Goal: Task Accomplishment & Management: Complete application form

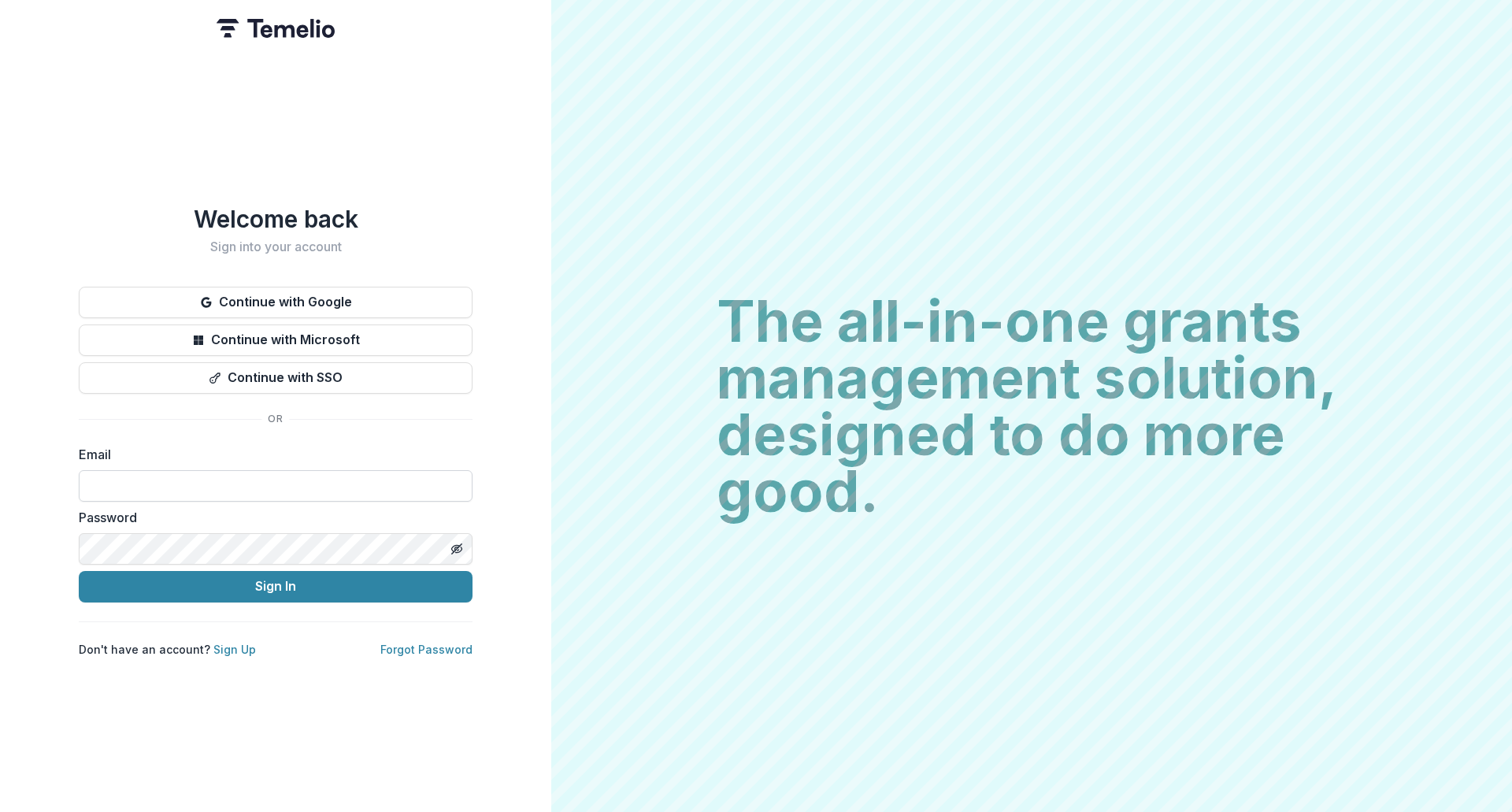
click at [335, 484] on input at bounding box center [276, 485] width 394 height 32
type input "**********"
click at [79, 571] on button "Sign In" at bounding box center [276, 586] width 394 height 32
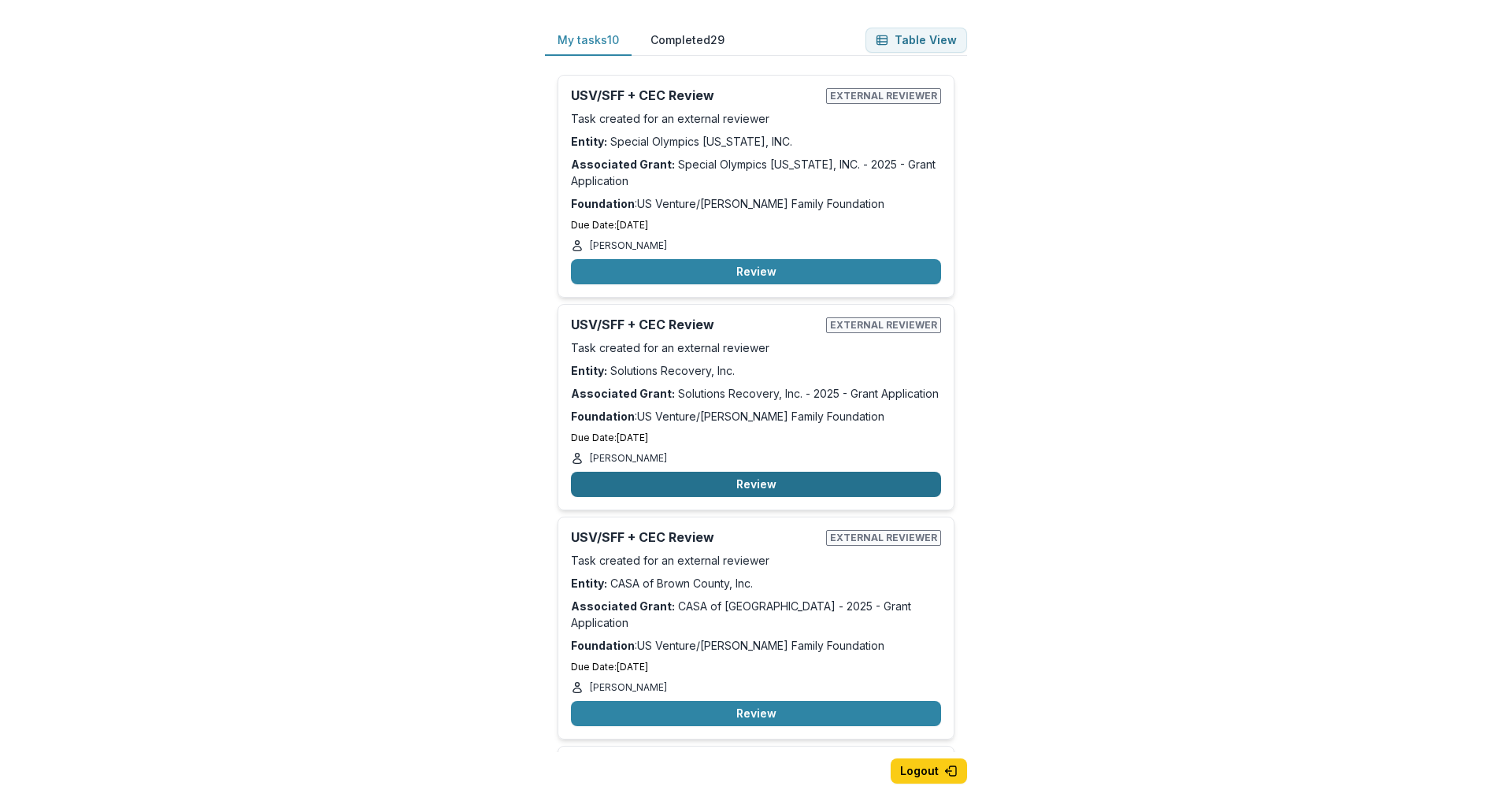
click at [743, 478] on button "Review" at bounding box center [756, 484] width 371 height 25
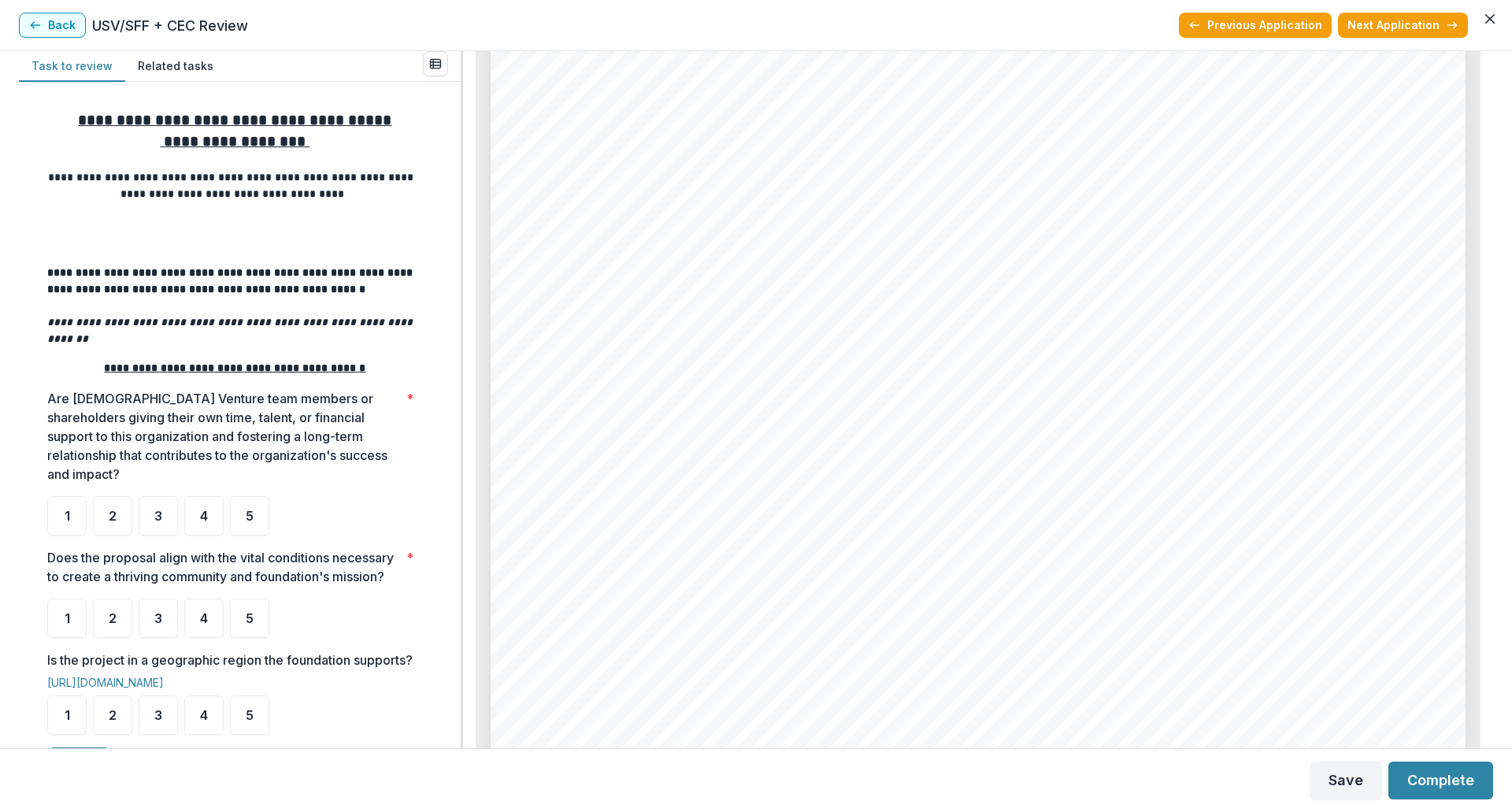
scroll to position [3229, 0]
drag, startPoint x: 583, startPoint y: 485, endPoint x: 880, endPoint y: 481, distance: 297.0
click at [880, 481] on span "every staff member has personal experience with addiction and recovery. This sh…" at bounding box center [973, 485] width 846 height 19
click at [1095, 511] on span "is our greatest strength. It creates a level of trust, camaraderie, and connect…" at bounding box center [966, 511] width 832 height 19
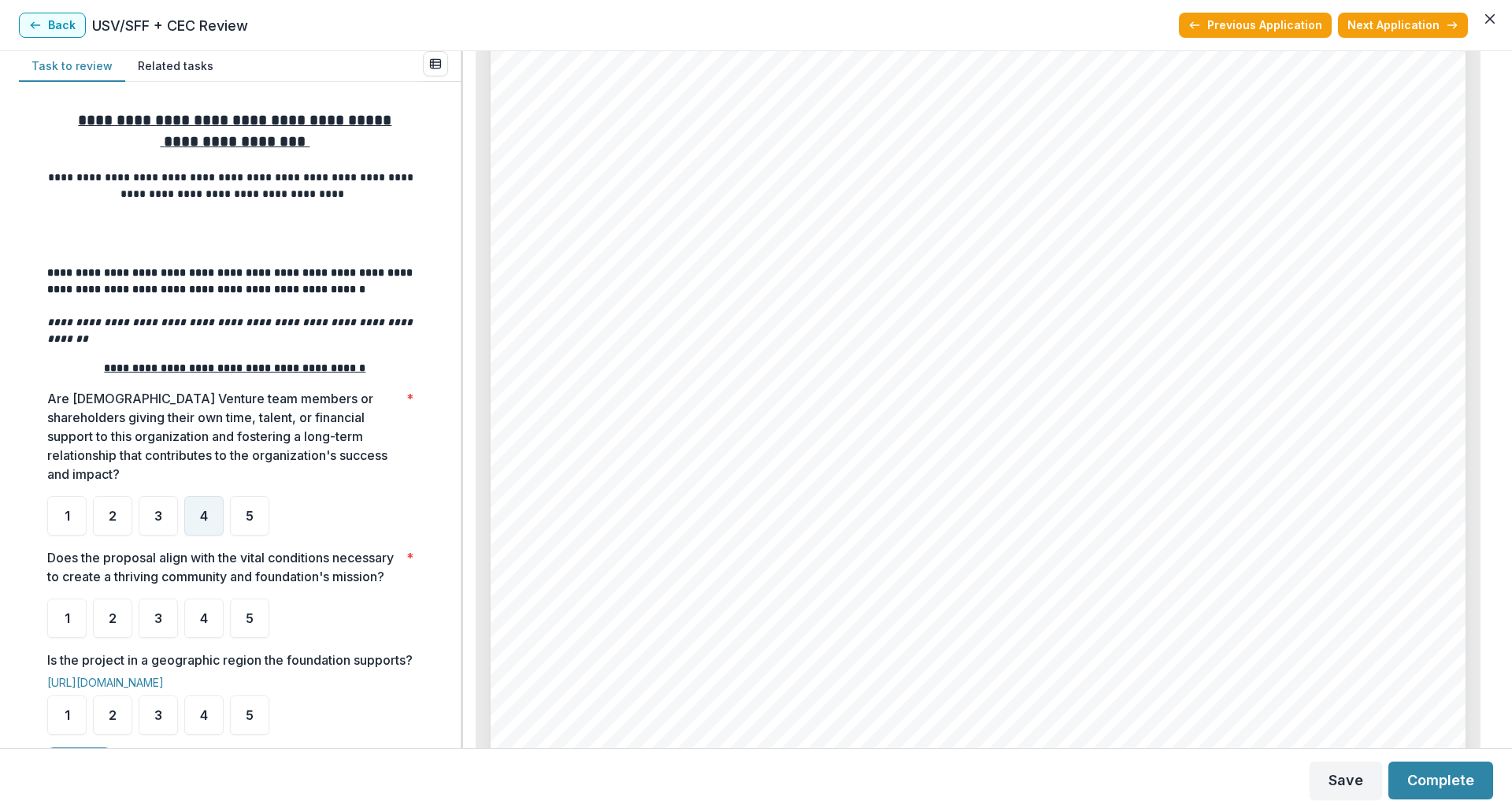
click at [193, 507] on div "4" at bounding box center [203, 515] width 40 height 40
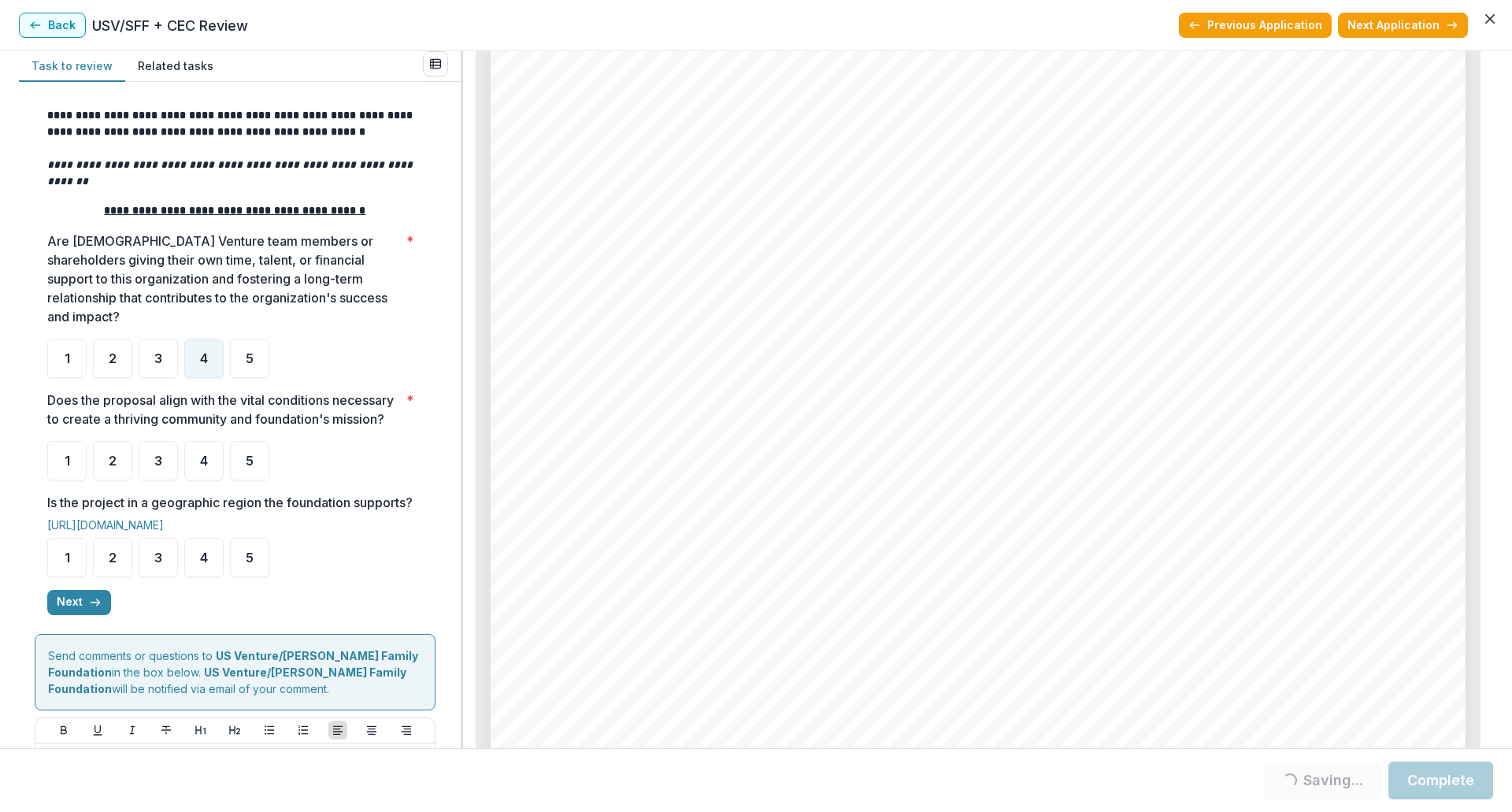
scroll to position [7558, 0]
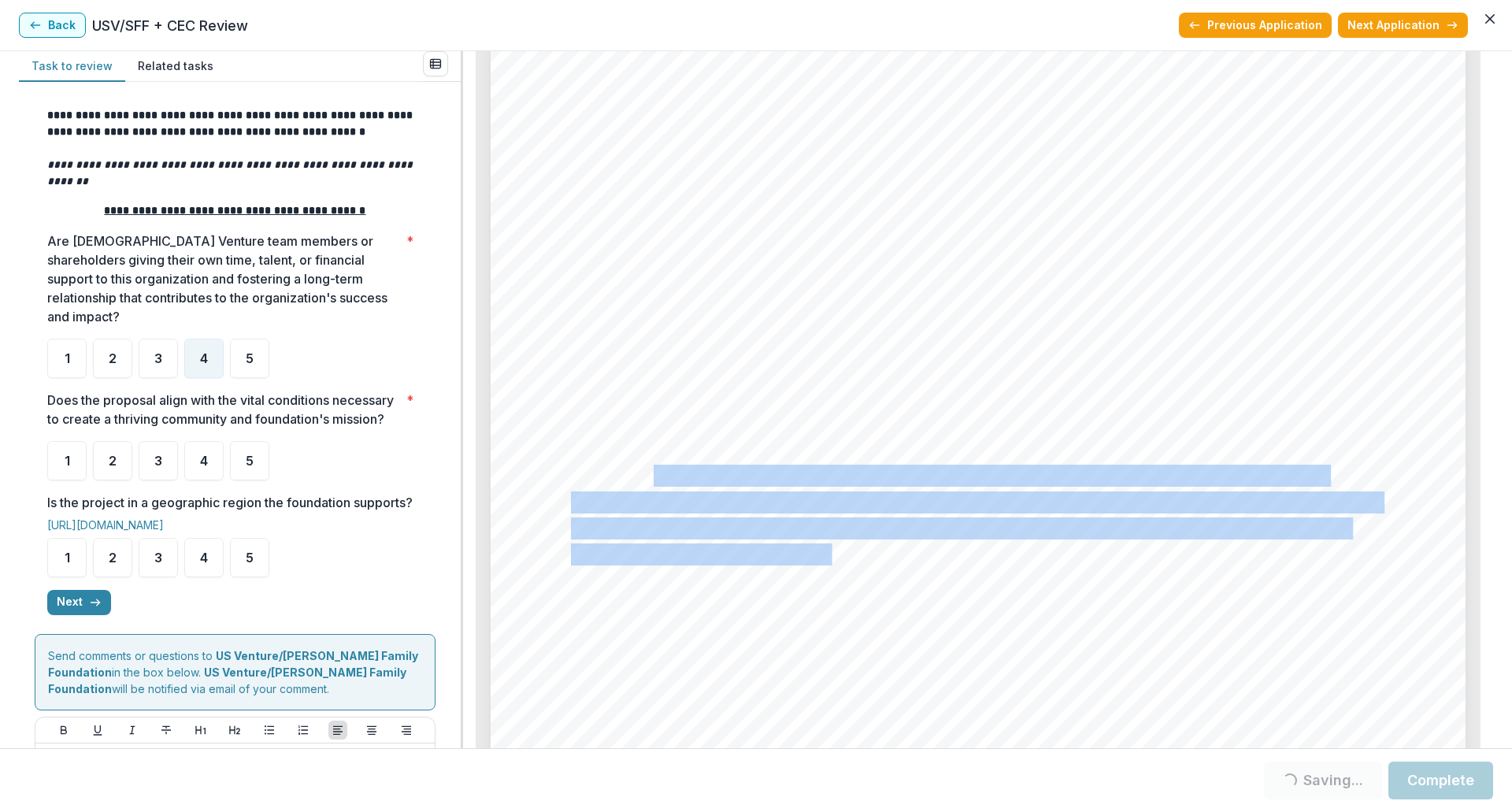
drag, startPoint x: 649, startPoint y: 473, endPoint x: 829, endPoint y: 546, distance: 194.2
click at [829, 546] on div "1. 2. 3. Page: 6 Solutions Recovery, Inc. - 2025 - Grant Application Impact and…" at bounding box center [978, 243] width 975 height 1379
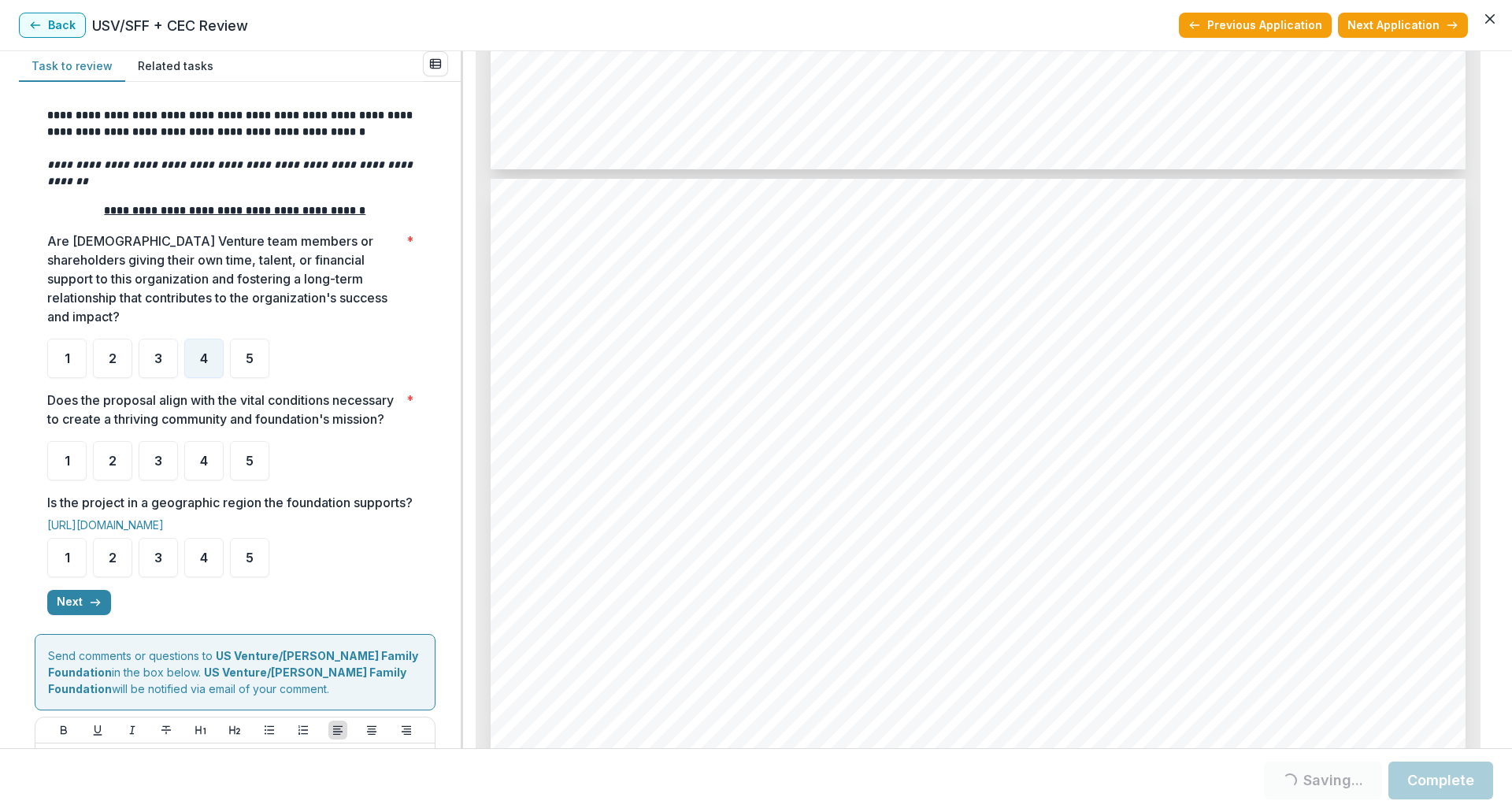
scroll to position [8346, 0]
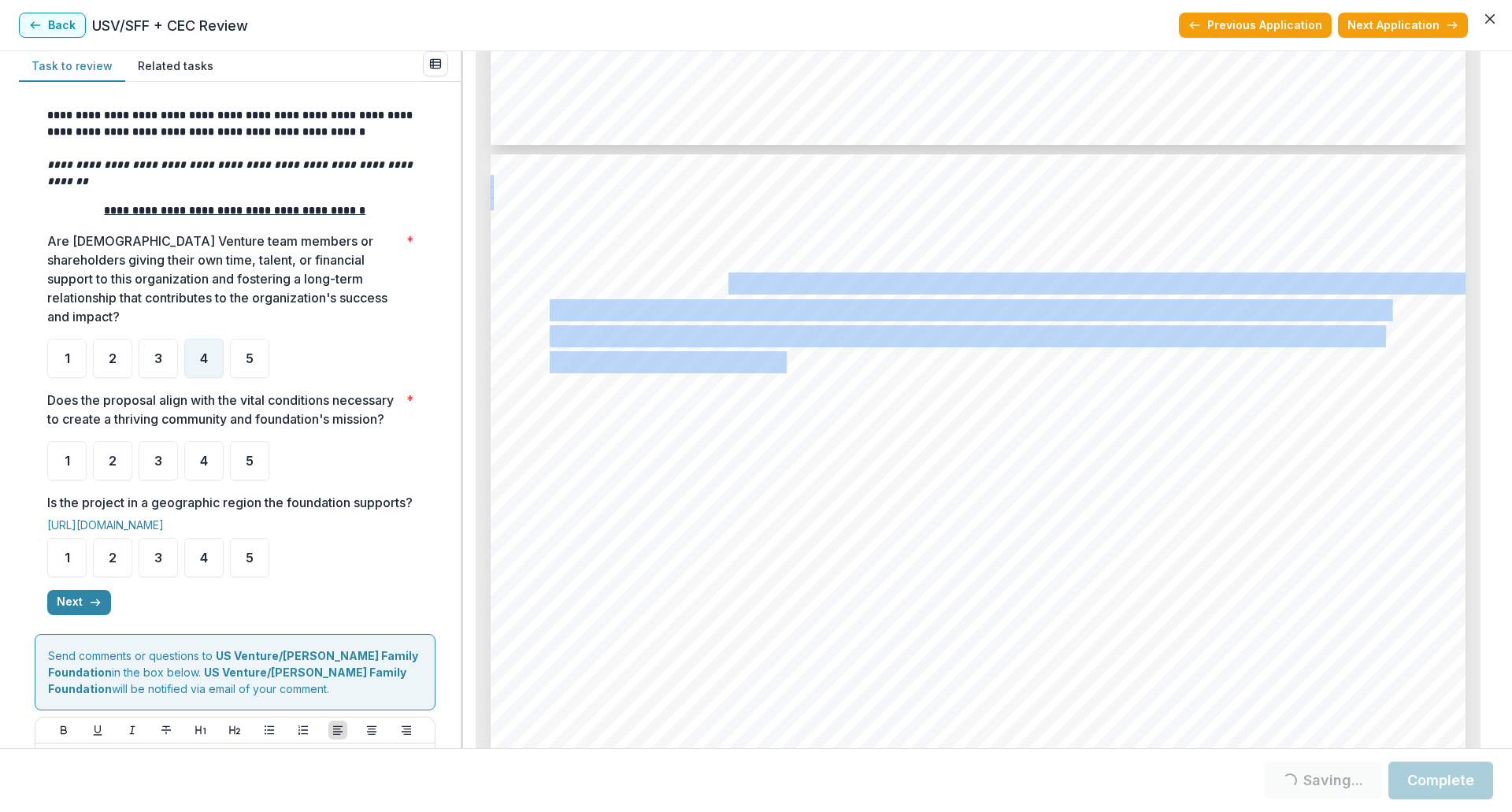
drag, startPoint x: 726, startPoint y: 280, endPoint x: 789, endPoint y: 372, distance: 111.5
click at [248, 457] on span "5" at bounding box center [250, 461] width 8 height 13
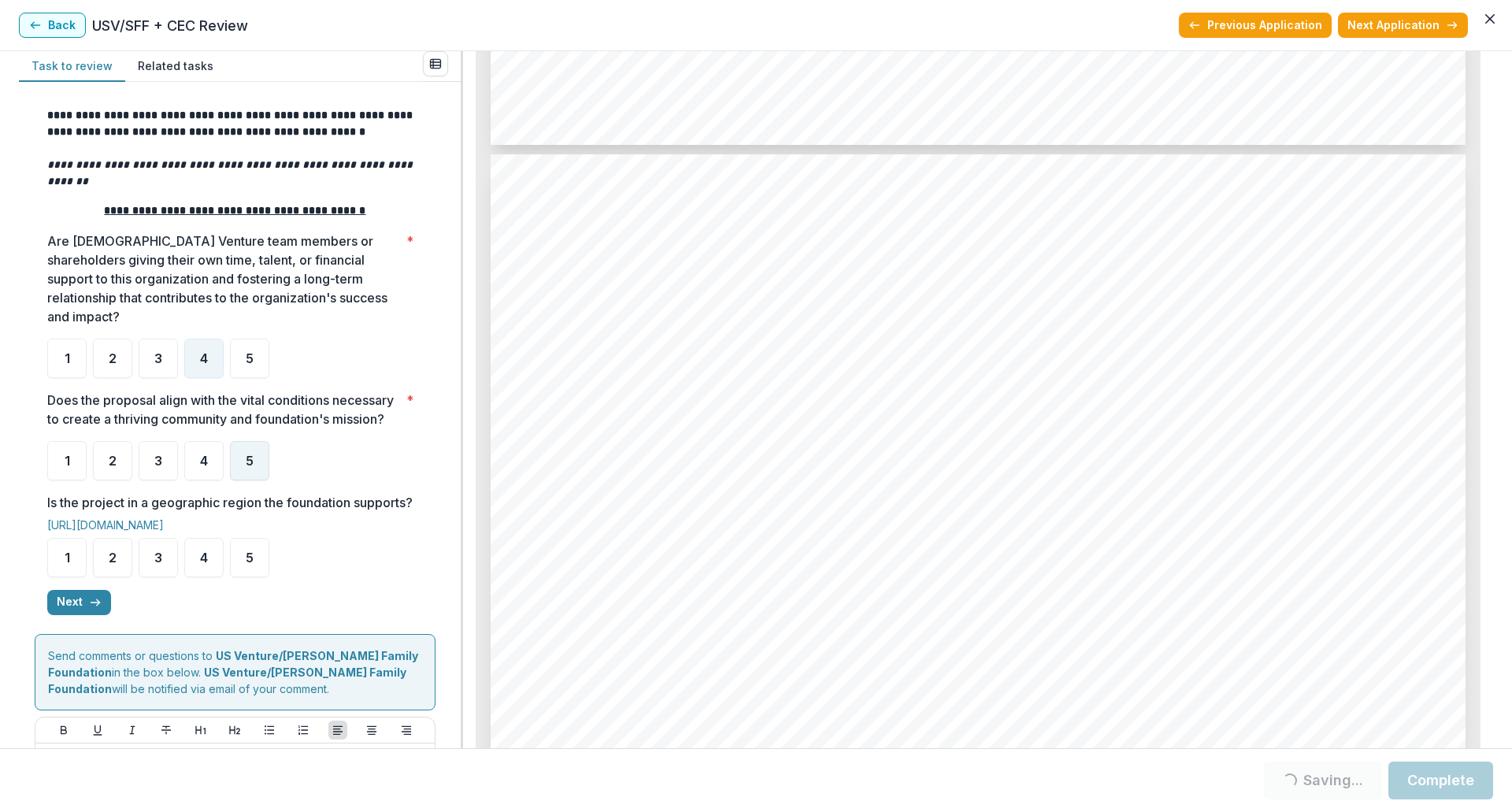
click at [259, 452] on div "5" at bounding box center [250, 460] width 40 height 40
click at [246, 462] on span "5" at bounding box center [250, 461] width 8 height 13
click at [202, 564] on span "4" at bounding box center [204, 558] width 8 height 13
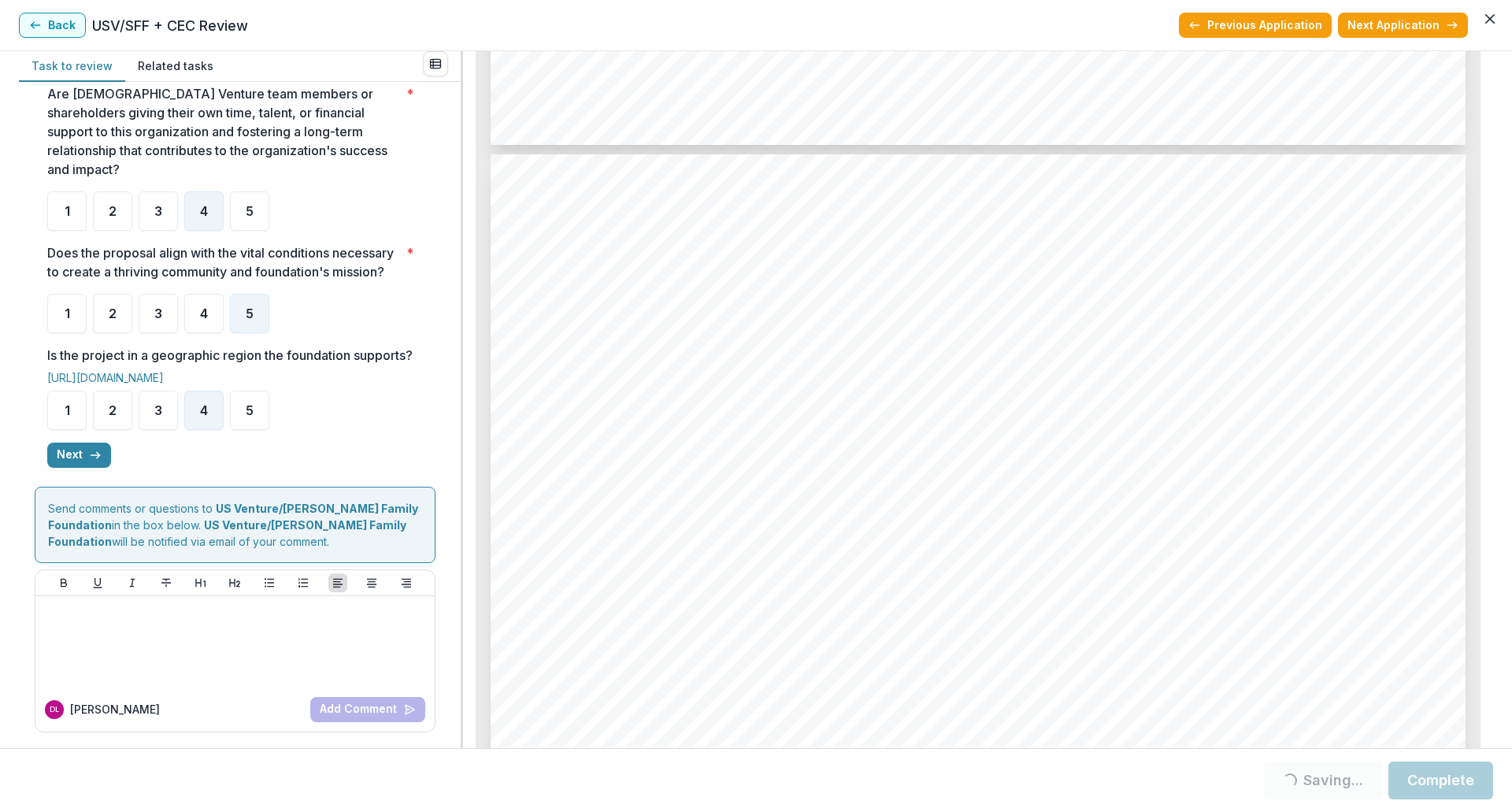
click at [75, 479] on div "**********" at bounding box center [234, 136] width 375 height 687
click at [79, 468] on button "Next" at bounding box center [79, 455] width 64 height 25
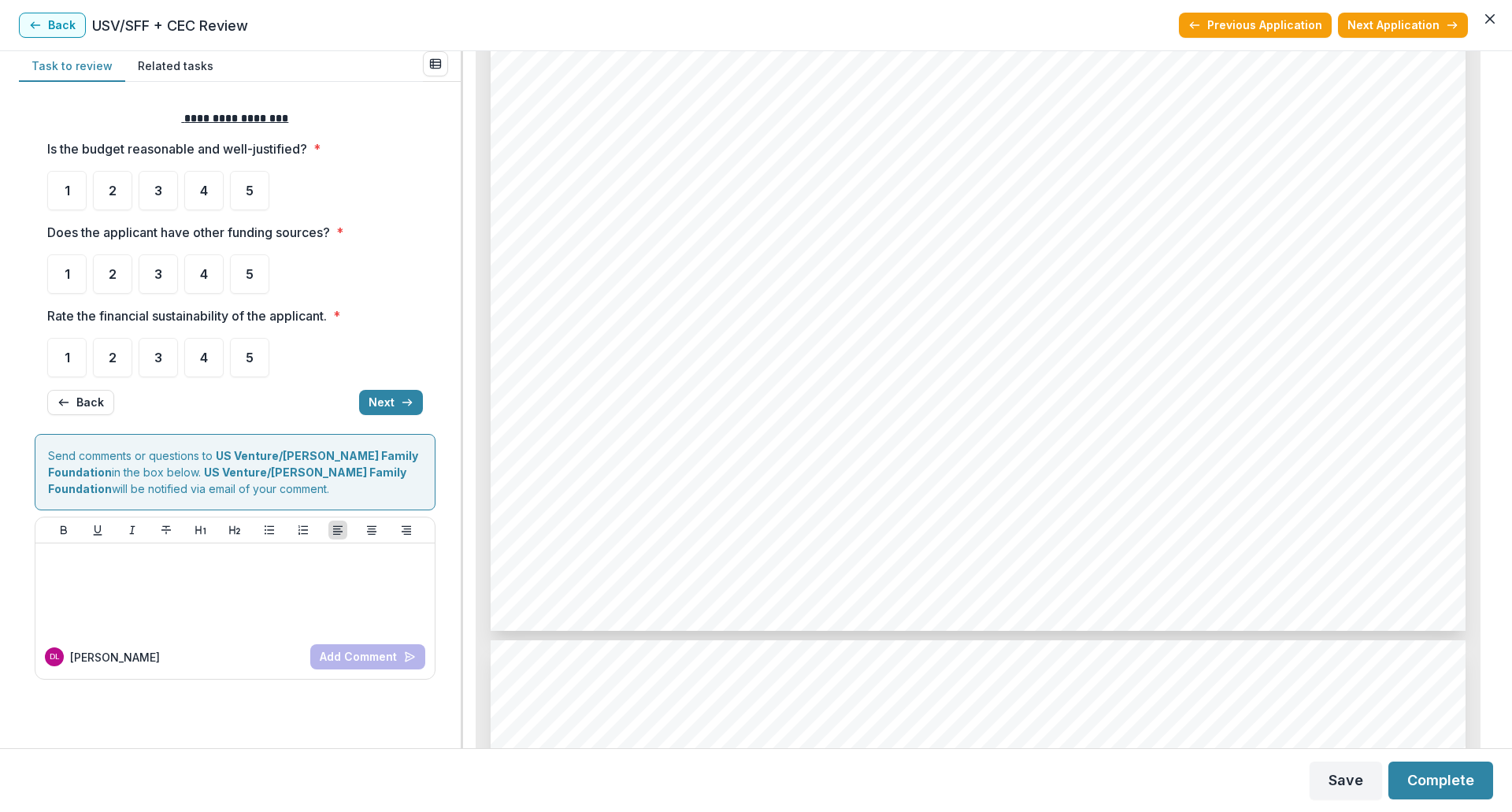
scroll to position [0, 0]
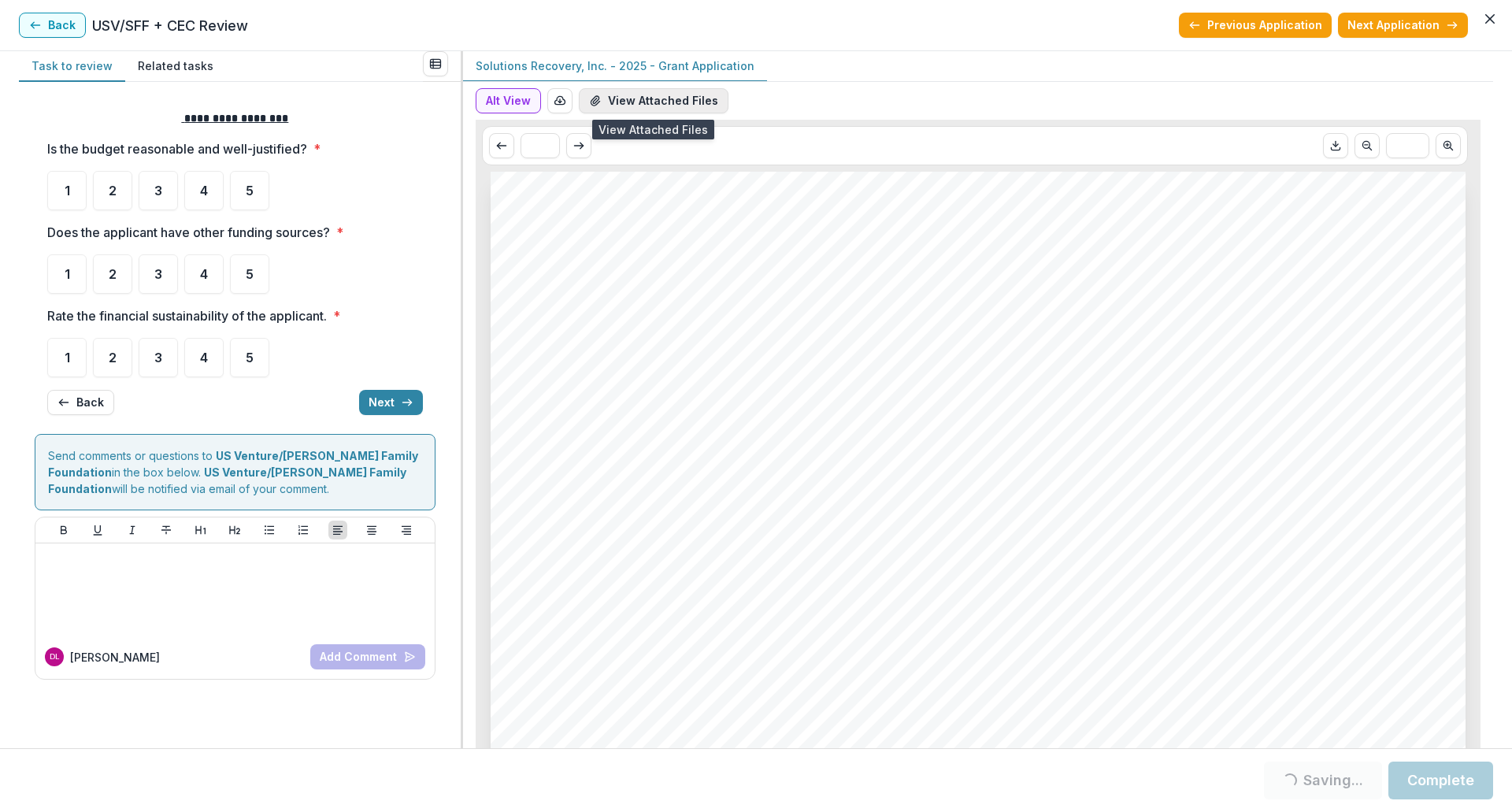
click at [662, 99] on button "View Attached Files" at bounding box center [653, 100] width 150 height 25
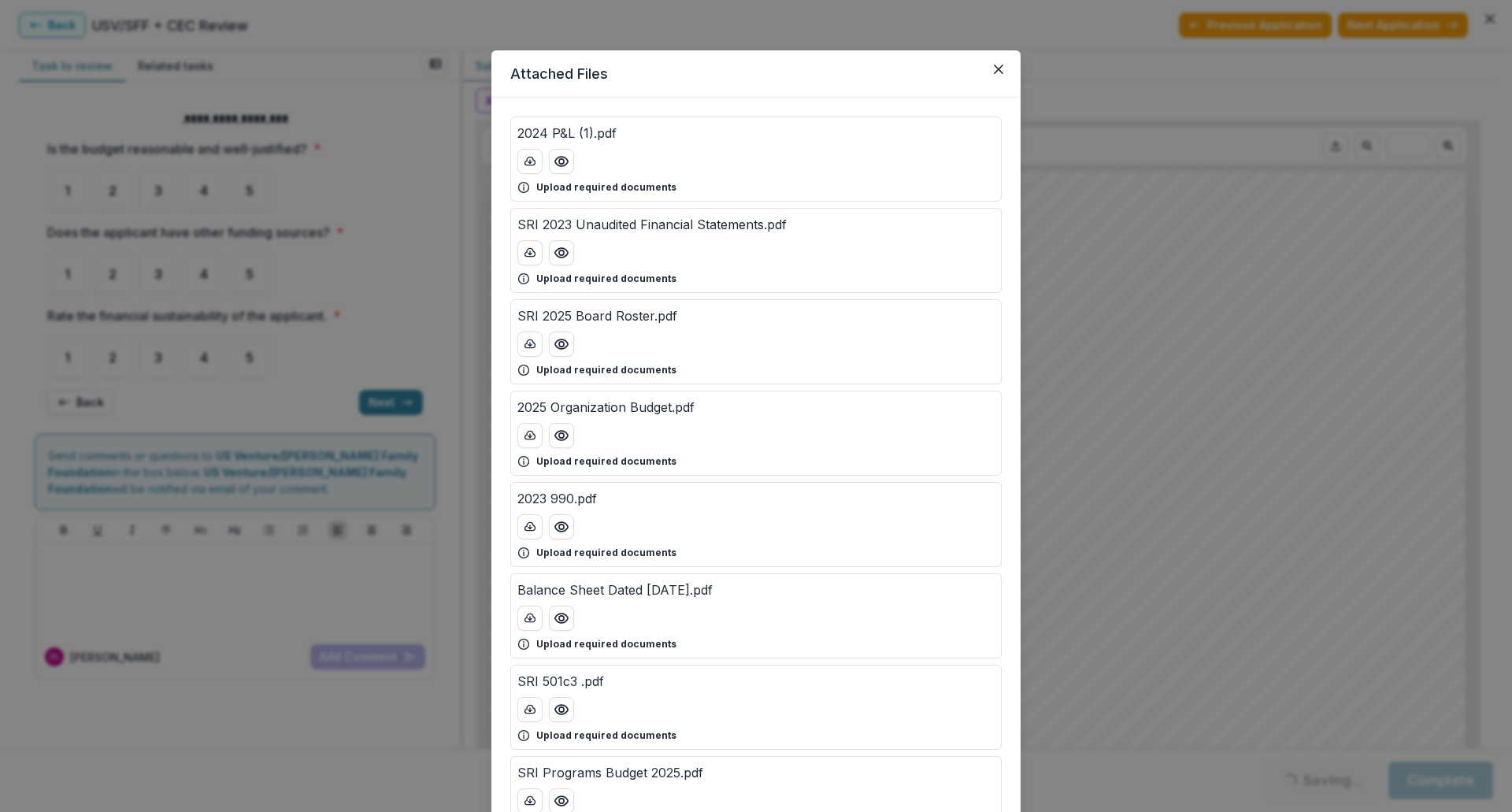
click at [627, 319] on p "SRI 2025 Board Roster.pdf" at bounding box center [597, 315] width 160 height 19
click at [549, 341] on button "Preview SRI 2025 Board Roster.pdf" at bounding box center [561, 344] width 25 height 25
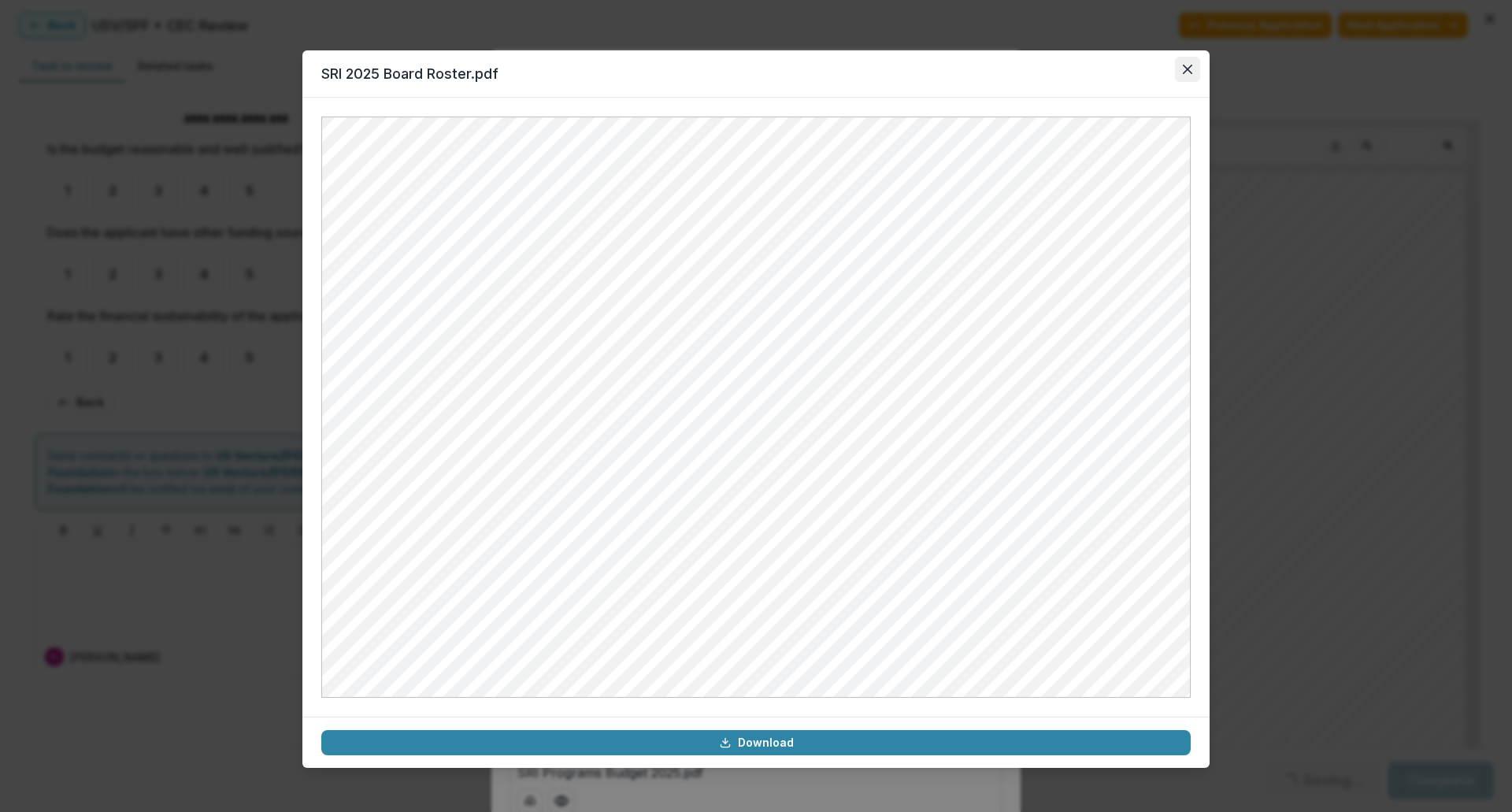
click at [1184, 73] on icon "Close" at bounding box center [1188, 70] width 10 height 10
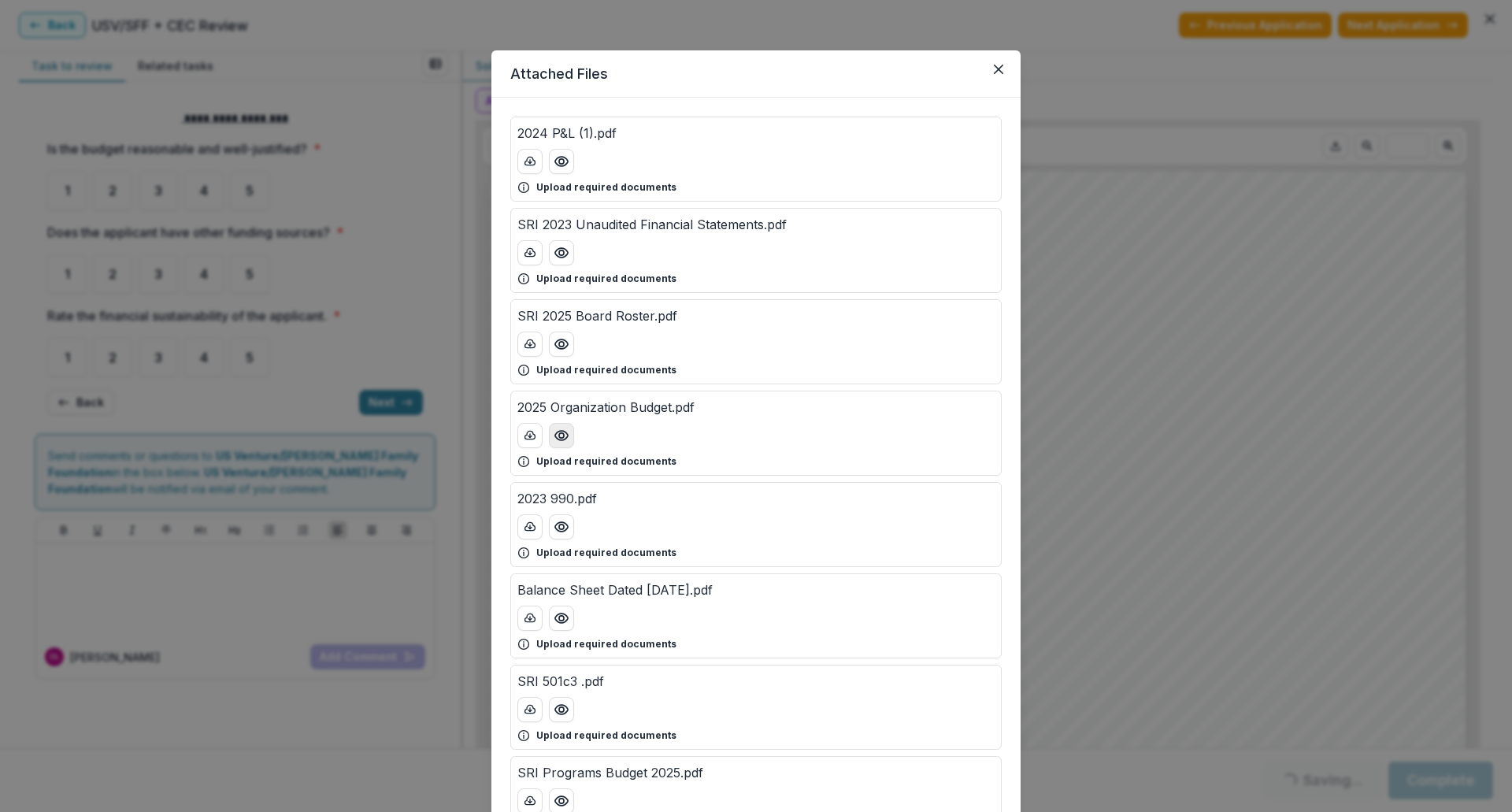
click at [553, 426] on button "Preview 2025 Organization Budget.pdf" at bounding box center [561, 435] width 25 height 25
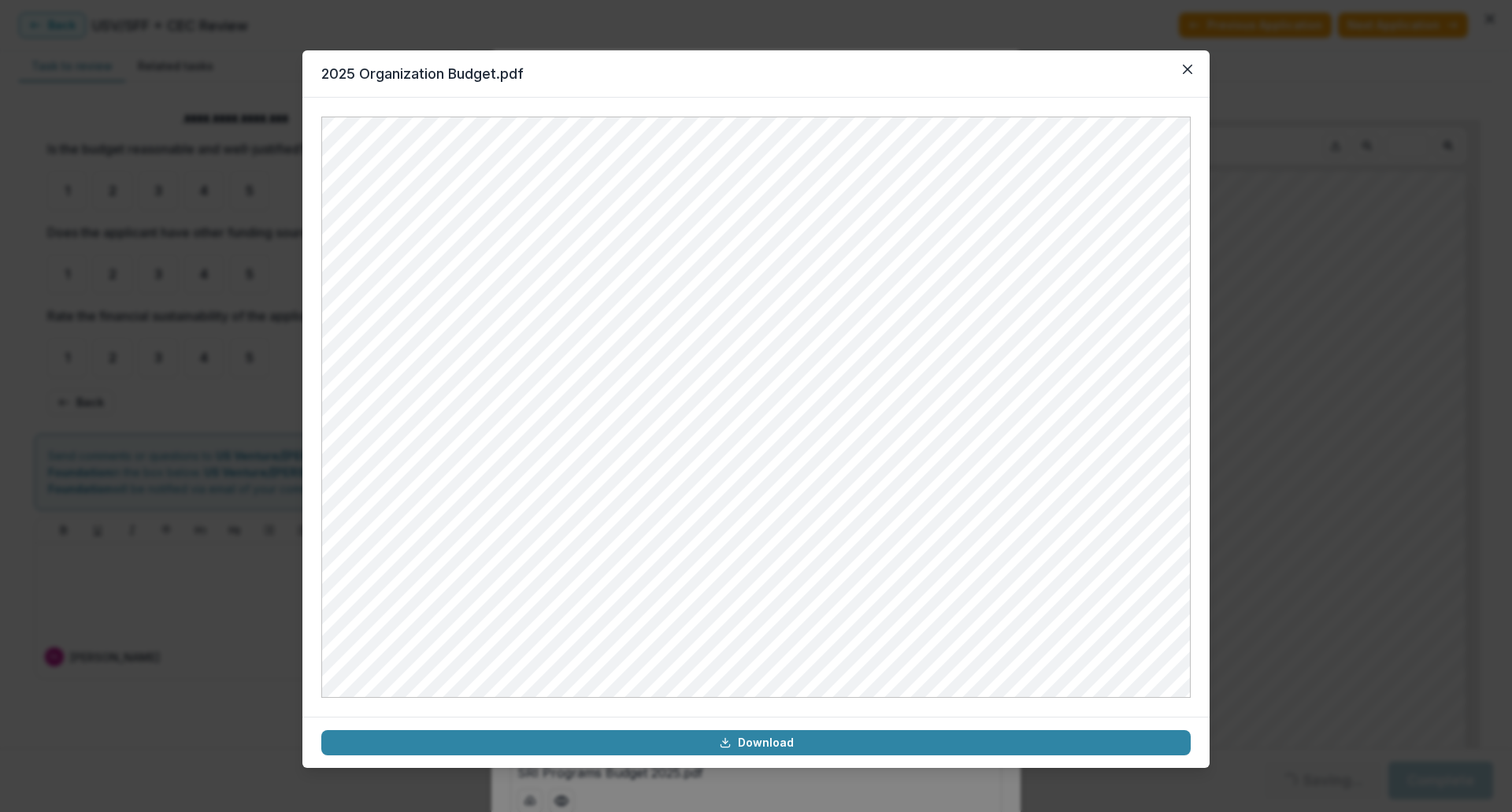
click at [1344, 269] on div "2025 Organization Budget.pdf Download" at bounding box center [756, 406] width 1512 height 812
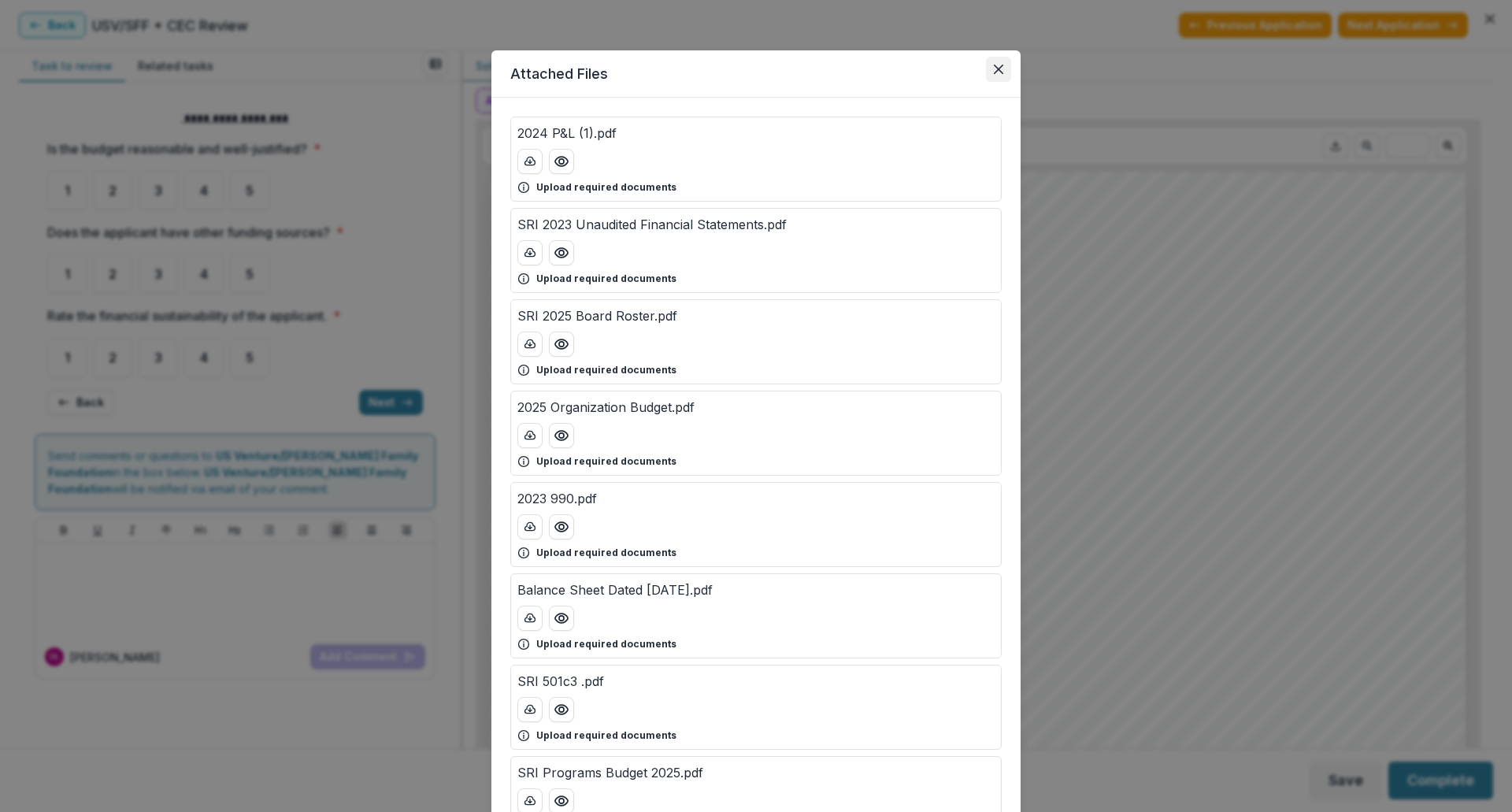
click at [1005, 70] on button "Close" at bounding box center [998, 69] width 25 height 25
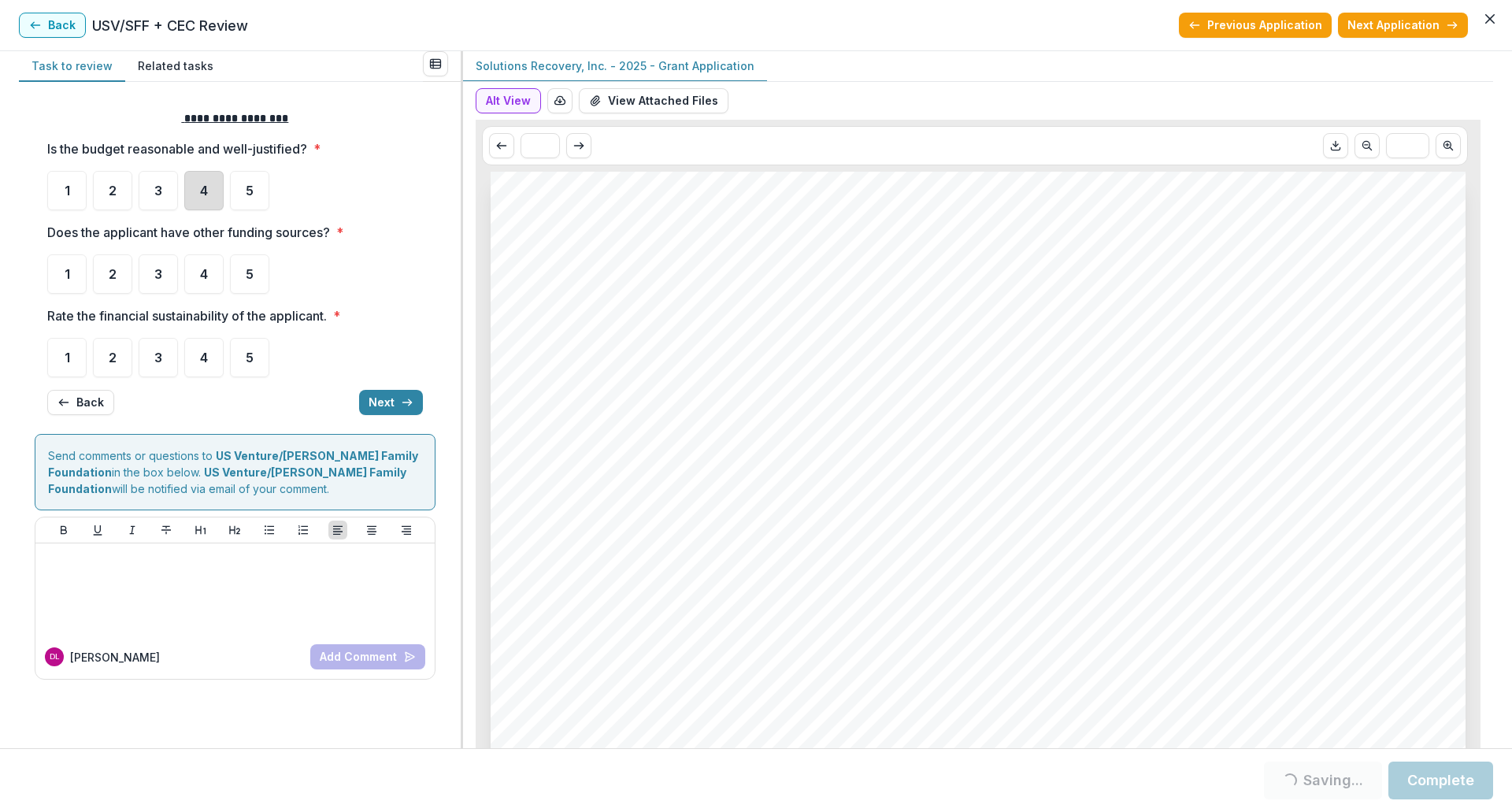
click at [194, 173] on div "4" at bounding box center [203, 190] width 40 height 40
click at [199, 194] on div "4" at bounding box center [203, 190] width 40 height 40
click at [238, 264] on div "5" at bounding box center [250, 274] width 40 height 40
click at [242, 282] on div "5" at bounding box center [250, 274] width 40 height 40
click at [252, 276] on span "5" at bounding box center [250, 274] width 8 height 13
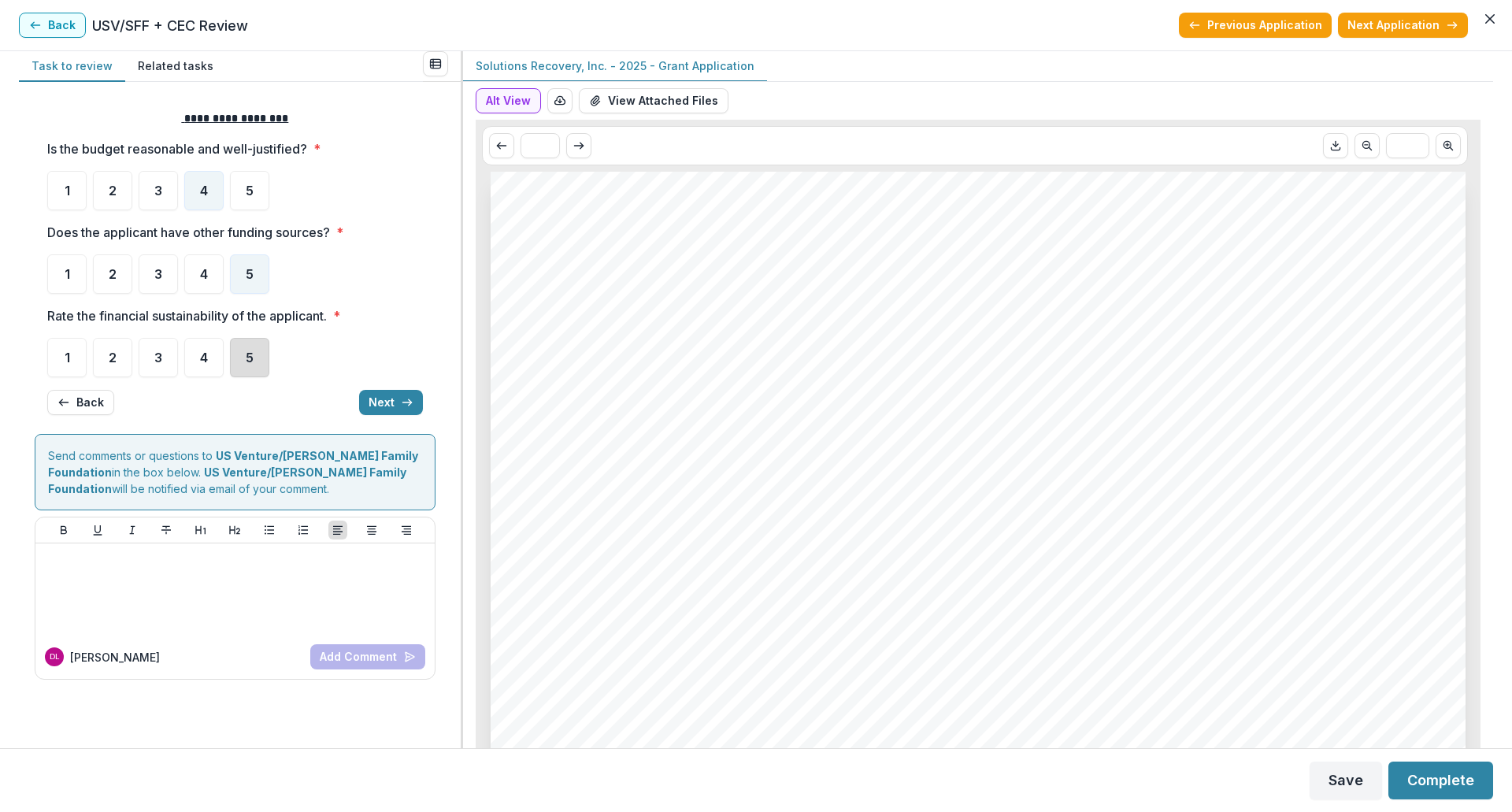
click at [259, 354] on div "5" at bounding box center [250, 357] width 40 height 40
click at [405, 398] on icon "button" at bounding box center [408, 403] width 13 height 13
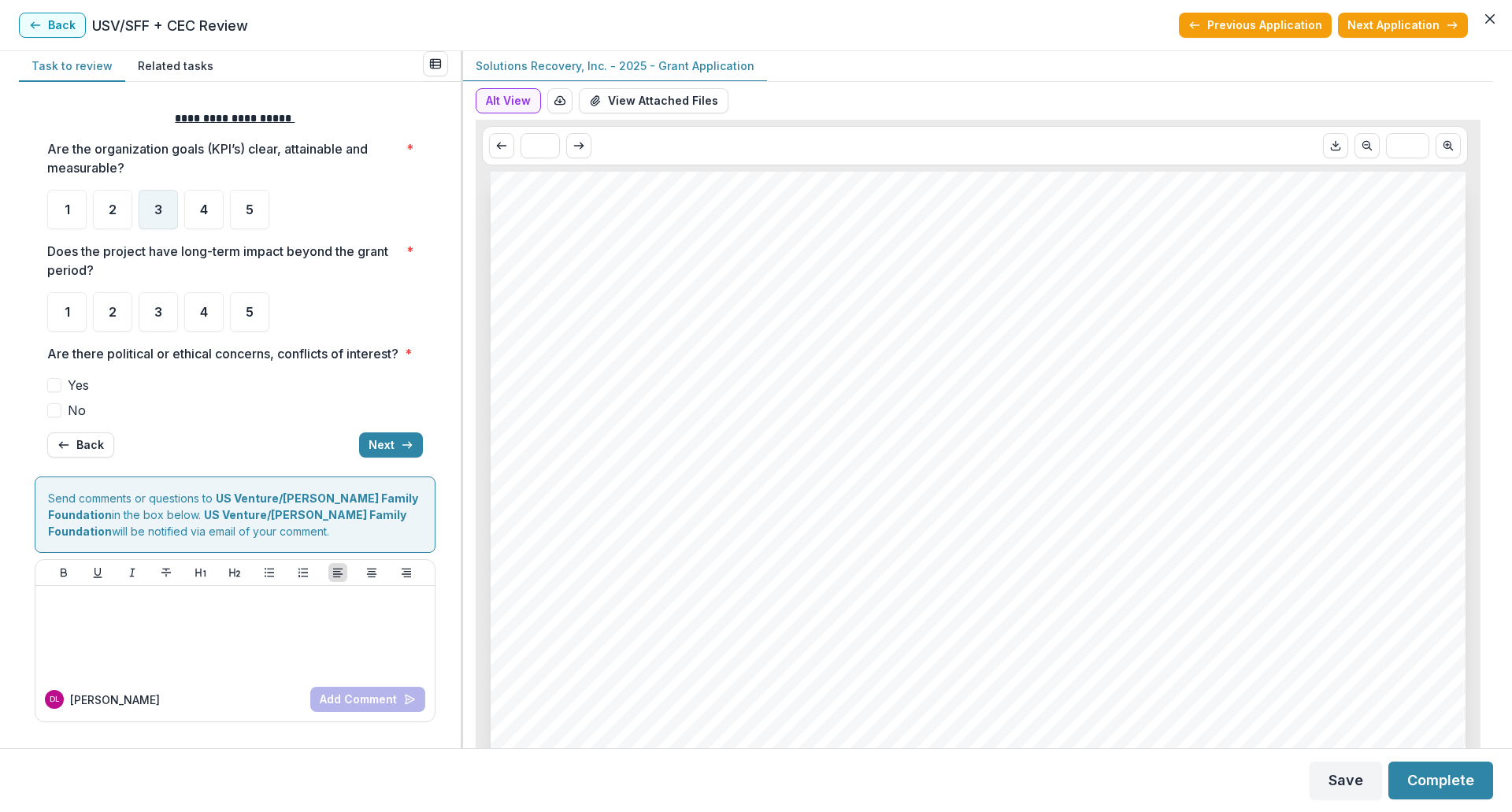
click at [175, 213] on div "3" at bounding box center [158, 209] width 40 height 40
click at [248, 309] on span "5" at bounding box center [250, 312] width 8 height 13
click at [58, 417] on span at bounding box center [54, 409] width 14 height 14
click at [380, 458] on button "Next" at bounding box center [391, 444] width 64 height 25
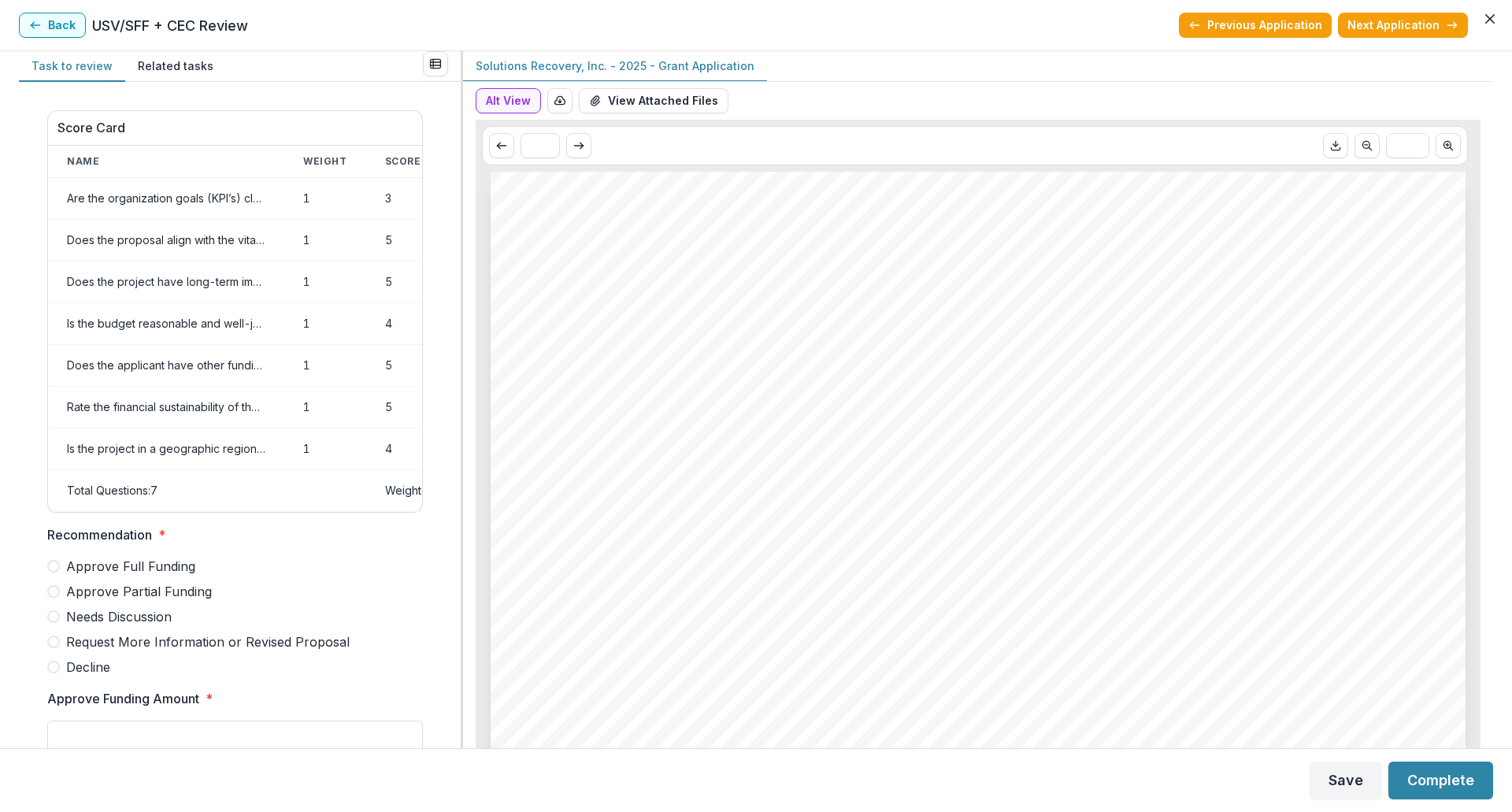
click at [147, 600] on span "Approve Partial Funding" at bounding box center [139, 591] width 146 height 19
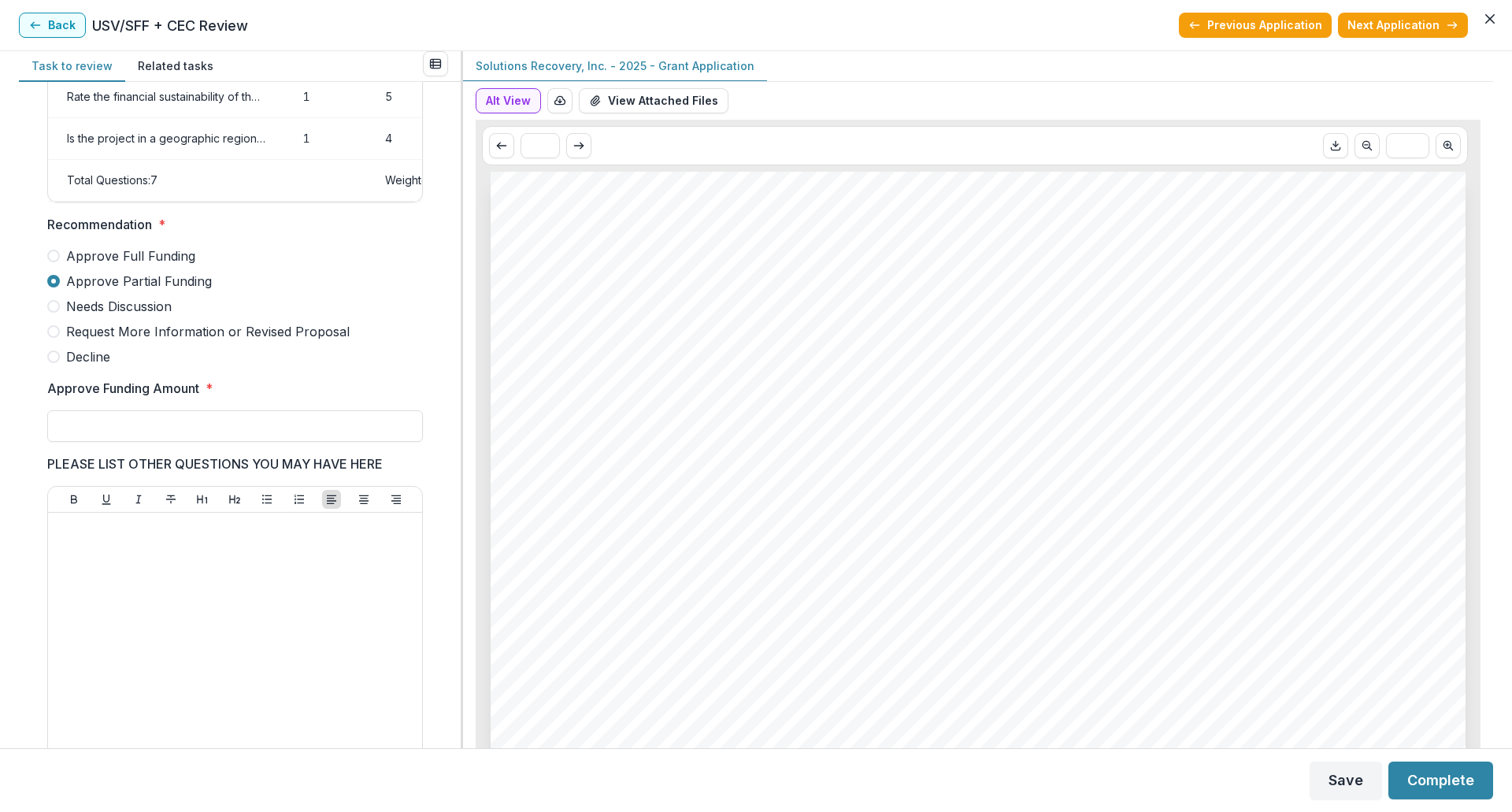
scroll to position [394, 0]
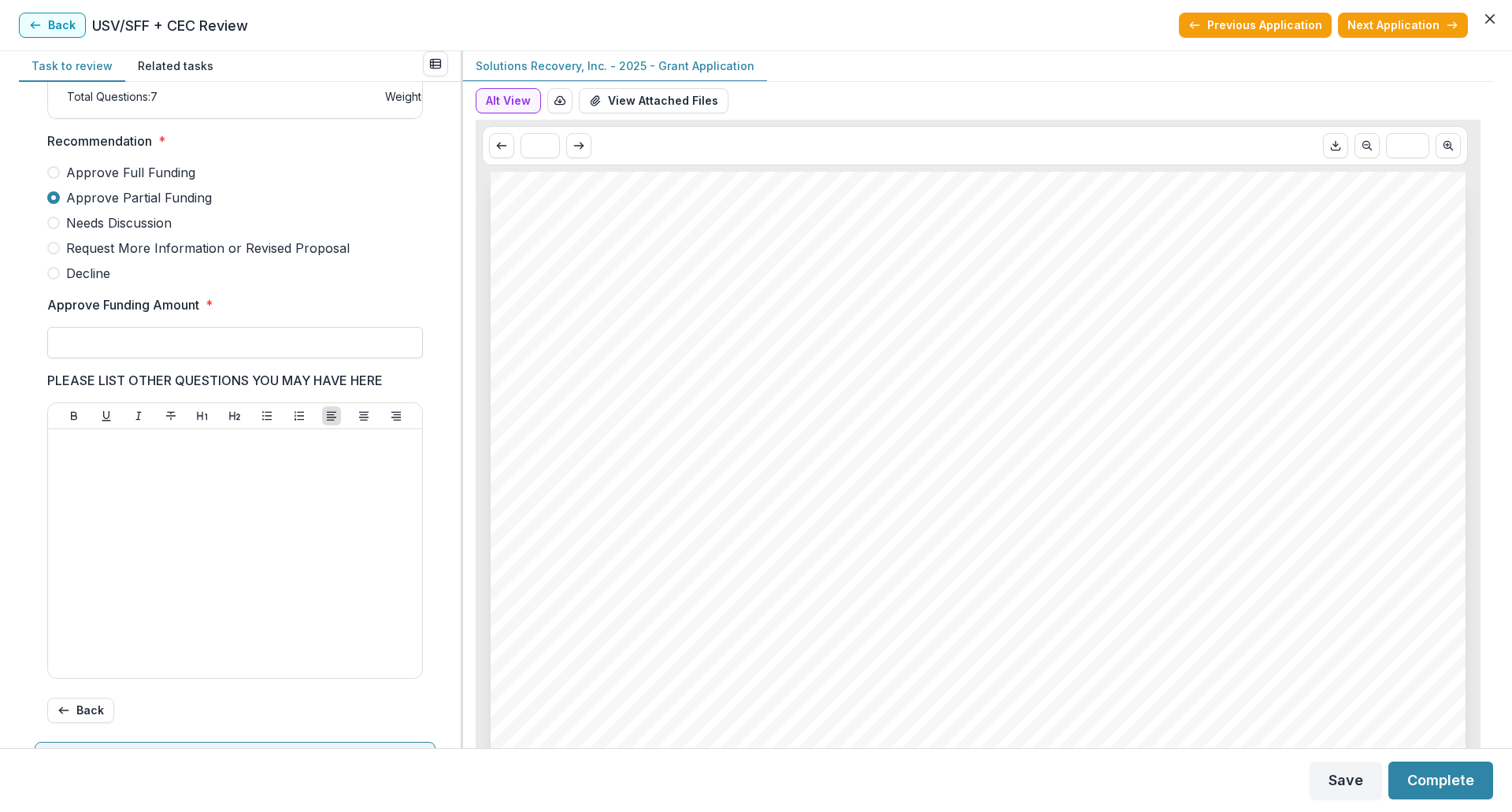
click at [125, 347] on input "Approve Funding Amount *" at bounding box center [234, 342] width 375 height 32
type input "*******"
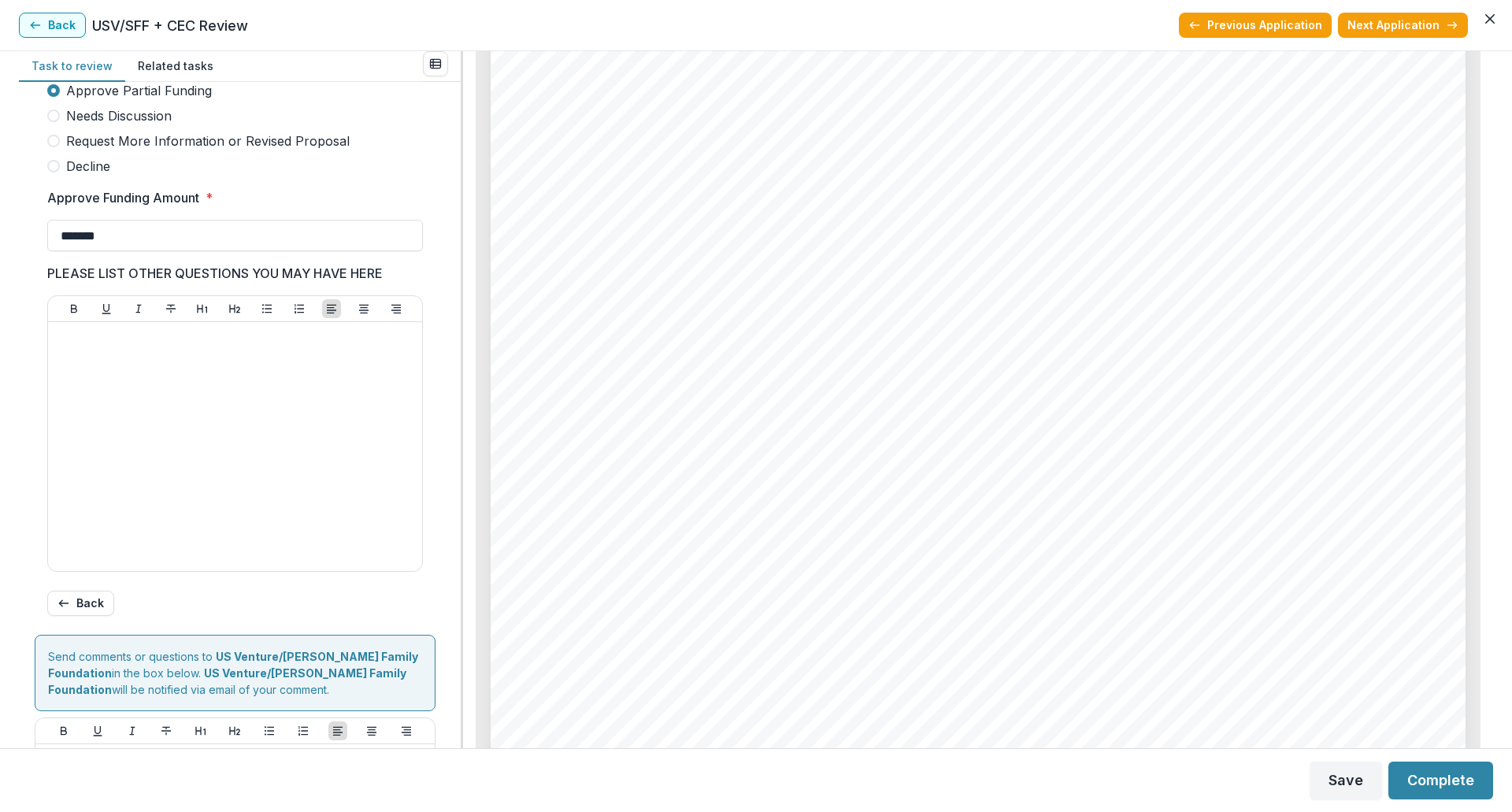
scroll to position [660, 0]
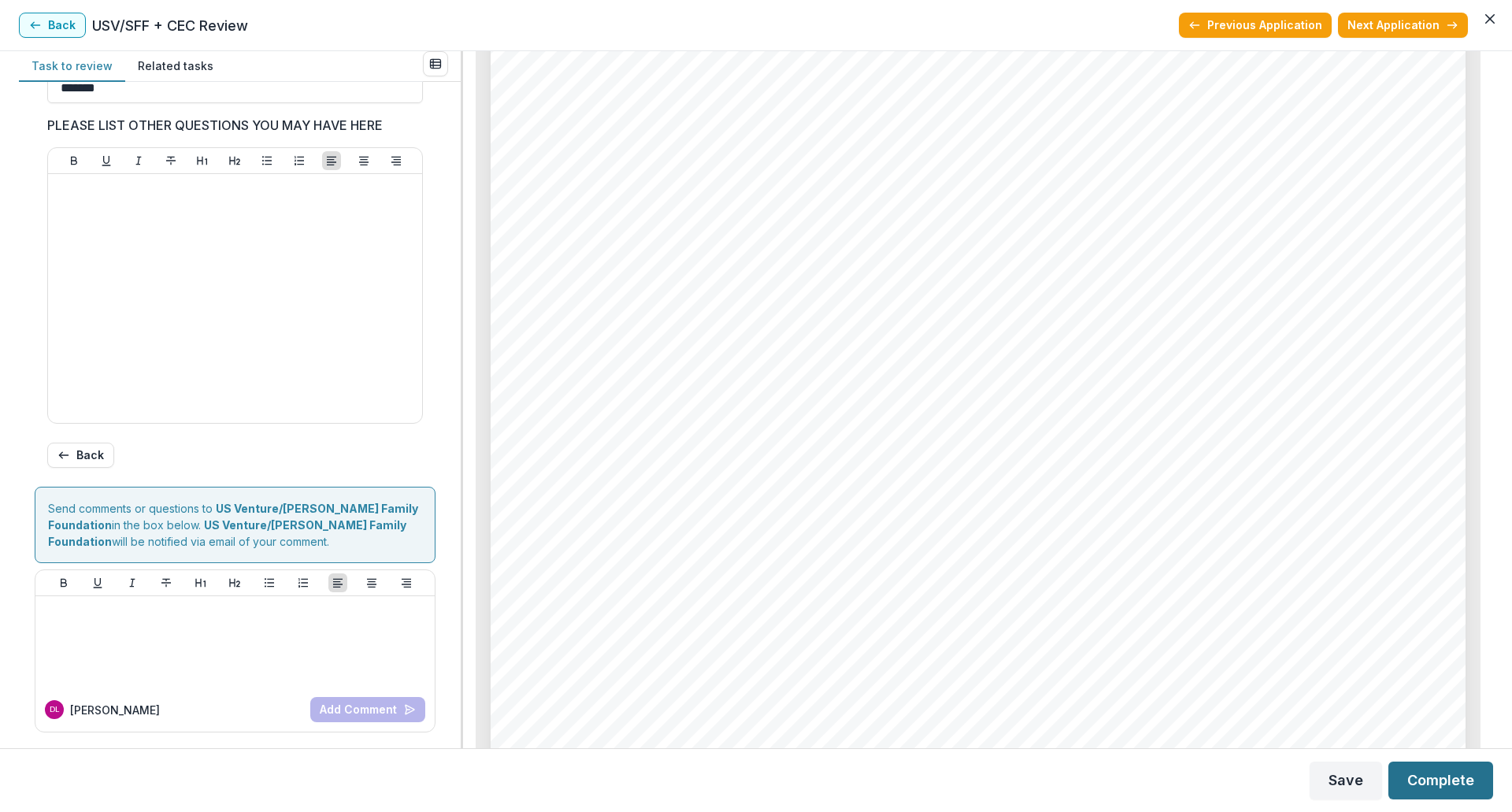
click at [1460, 778] on button "Complete" at bounding box center [1441, 780] width 105 height 38
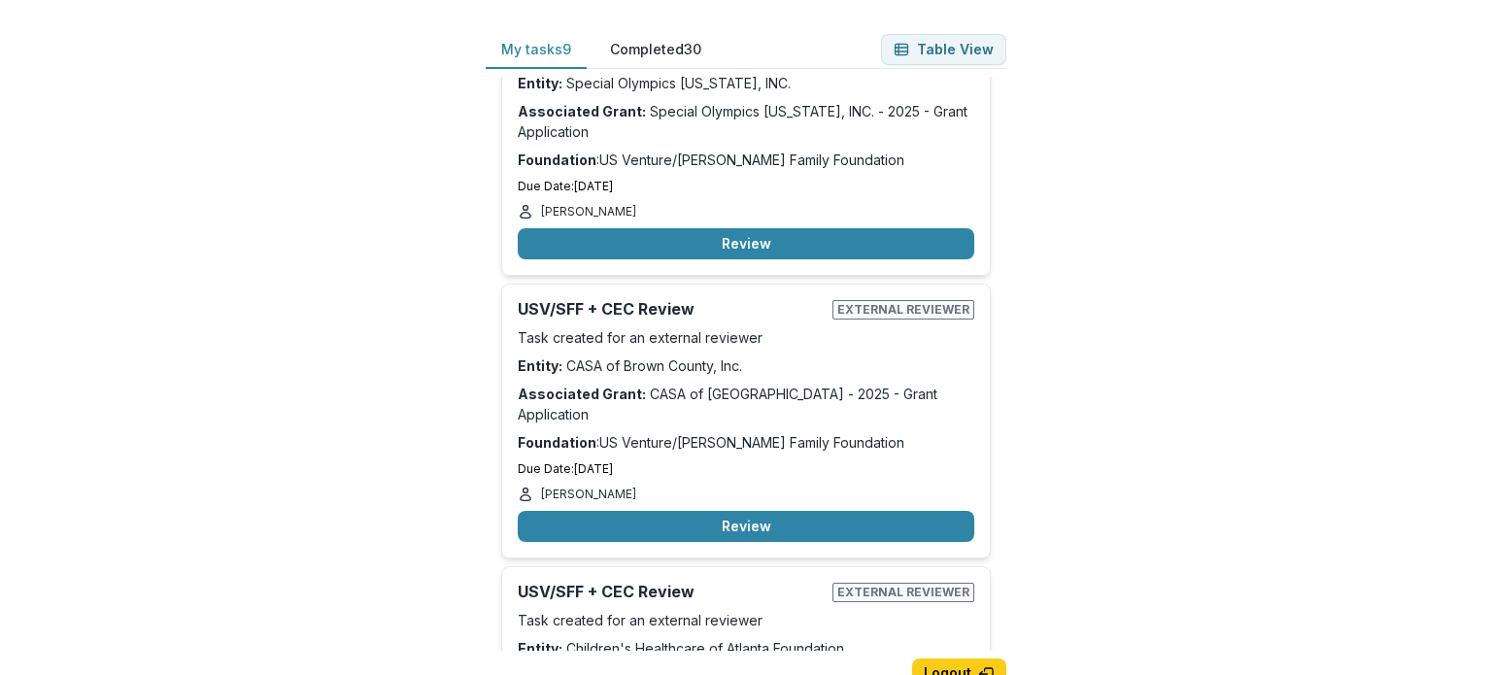
scroll to position [99, 0]
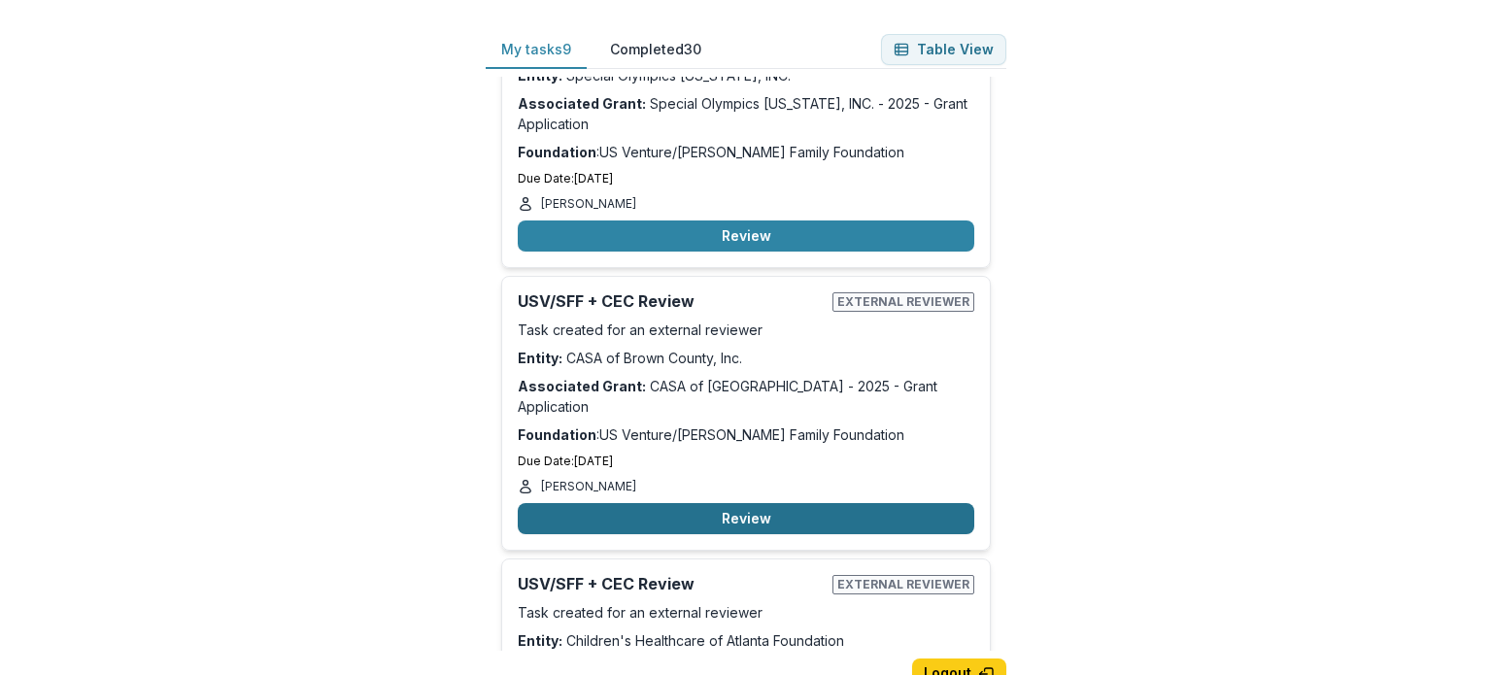
click at [727, 503] on button "Review" at bounding box center [746, 518] width 457 height 31
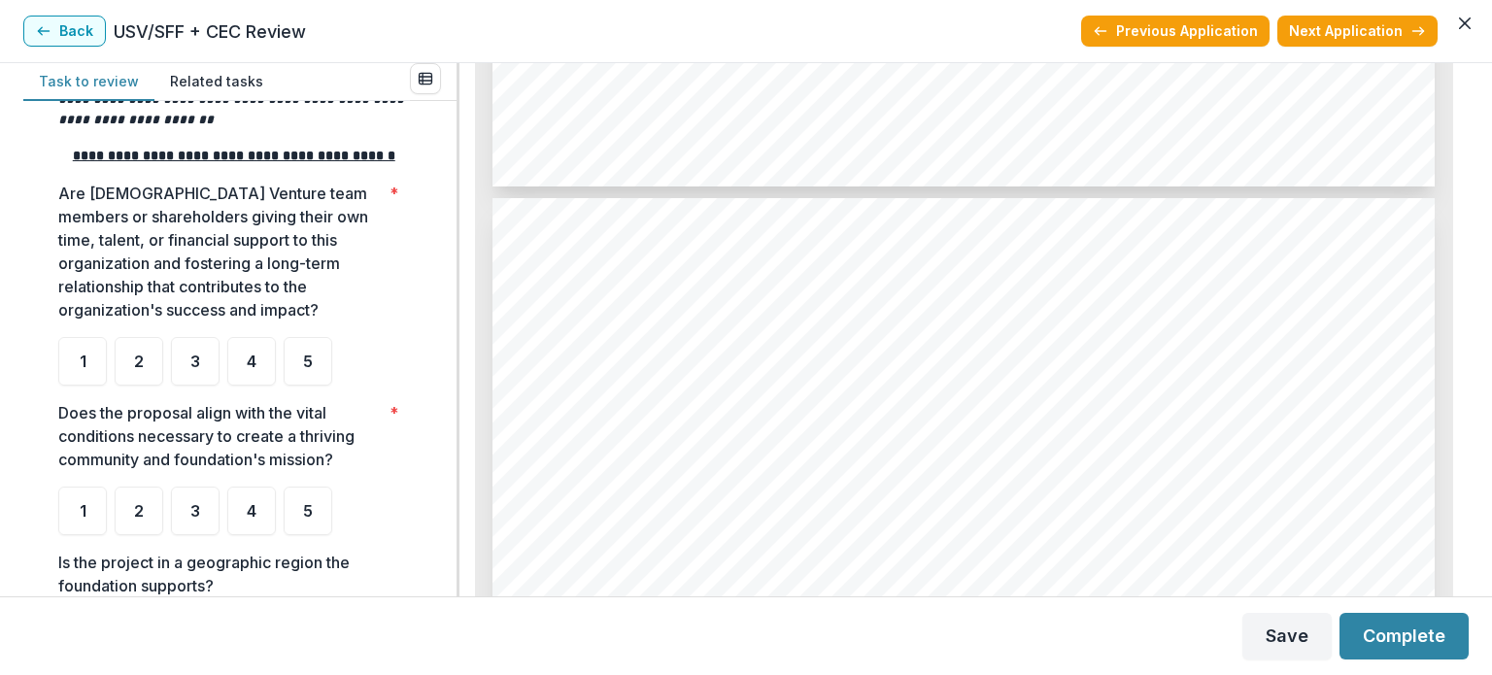
scroll to position [365, 0]
click at [309, 369] on span "5" at bounding box center [308, 362] width 10 height 16
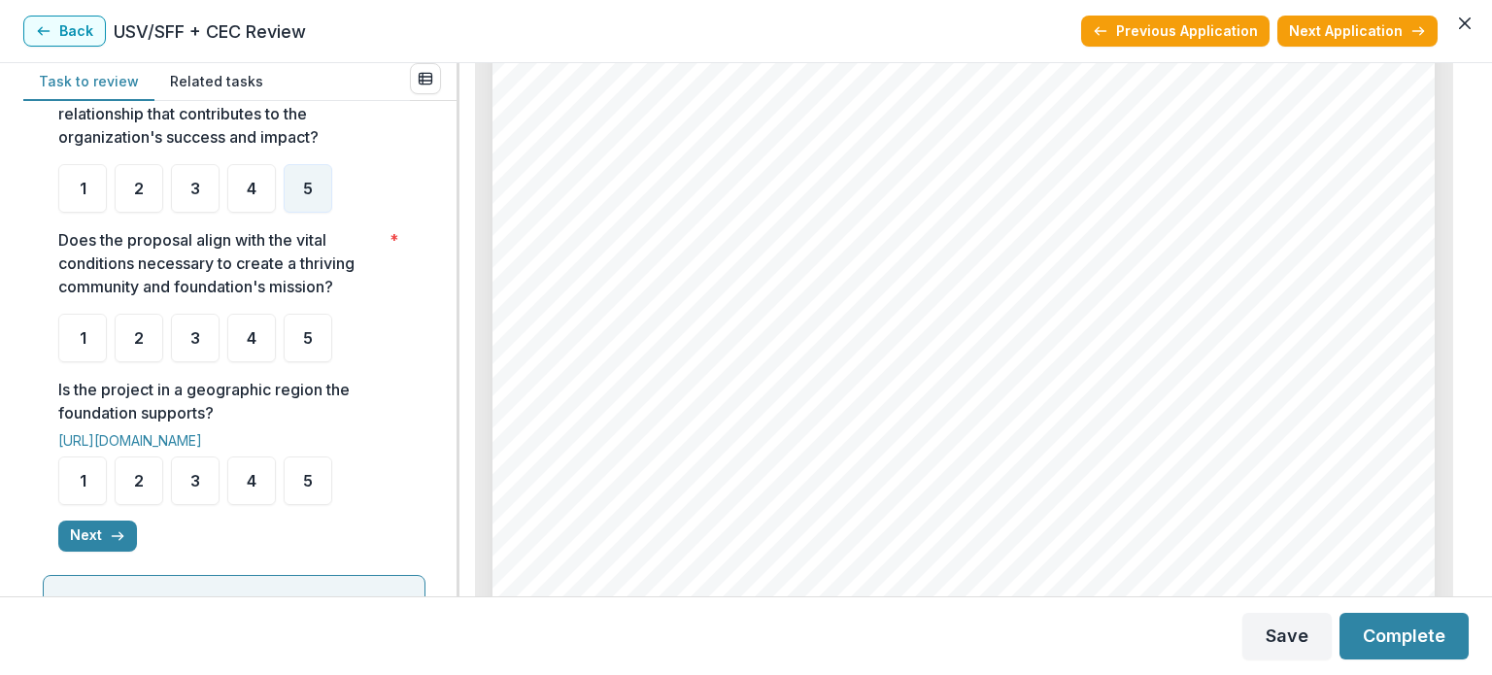
scroll to position [539, 0]
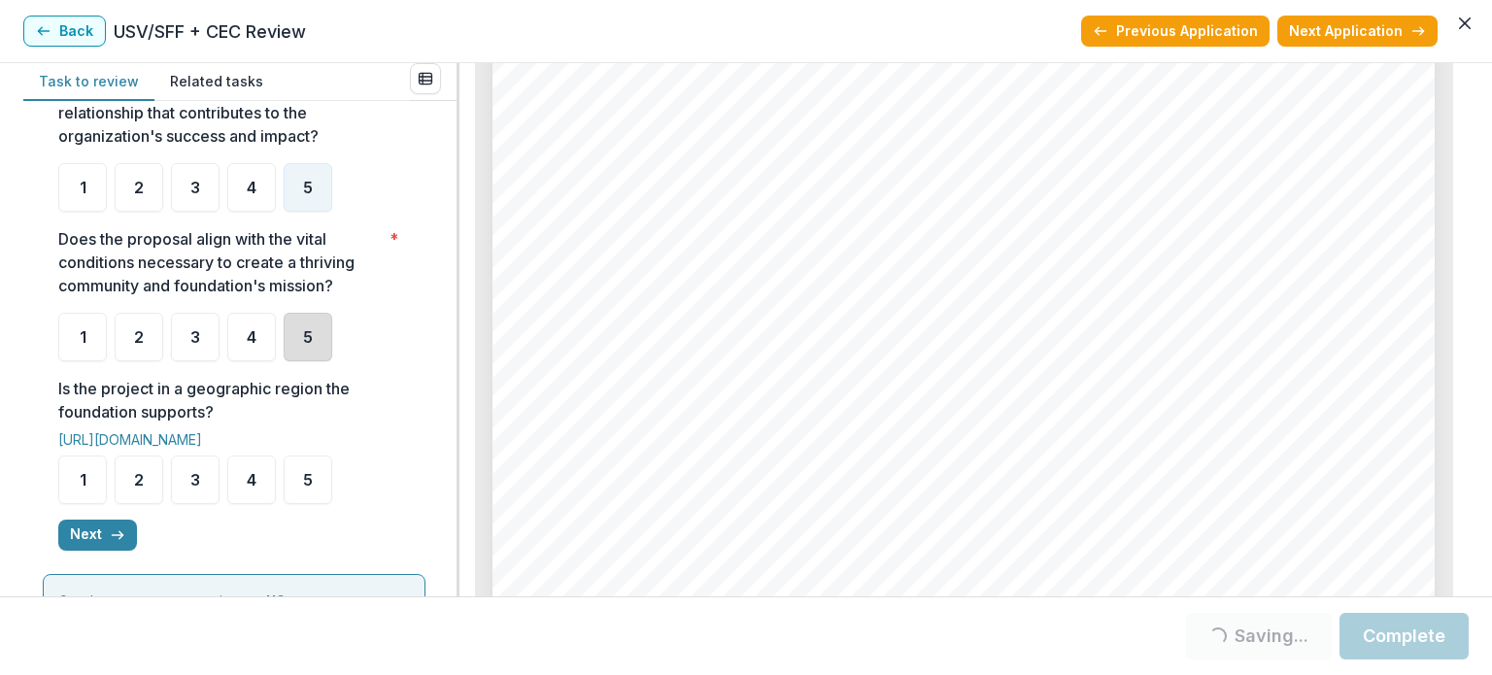
click at [295, 359] on div "5" at bounding box center [308, 337] width 49 height 49
click at [302, 504] on div "5" at bounding box center [308, 480] width 49 height 49
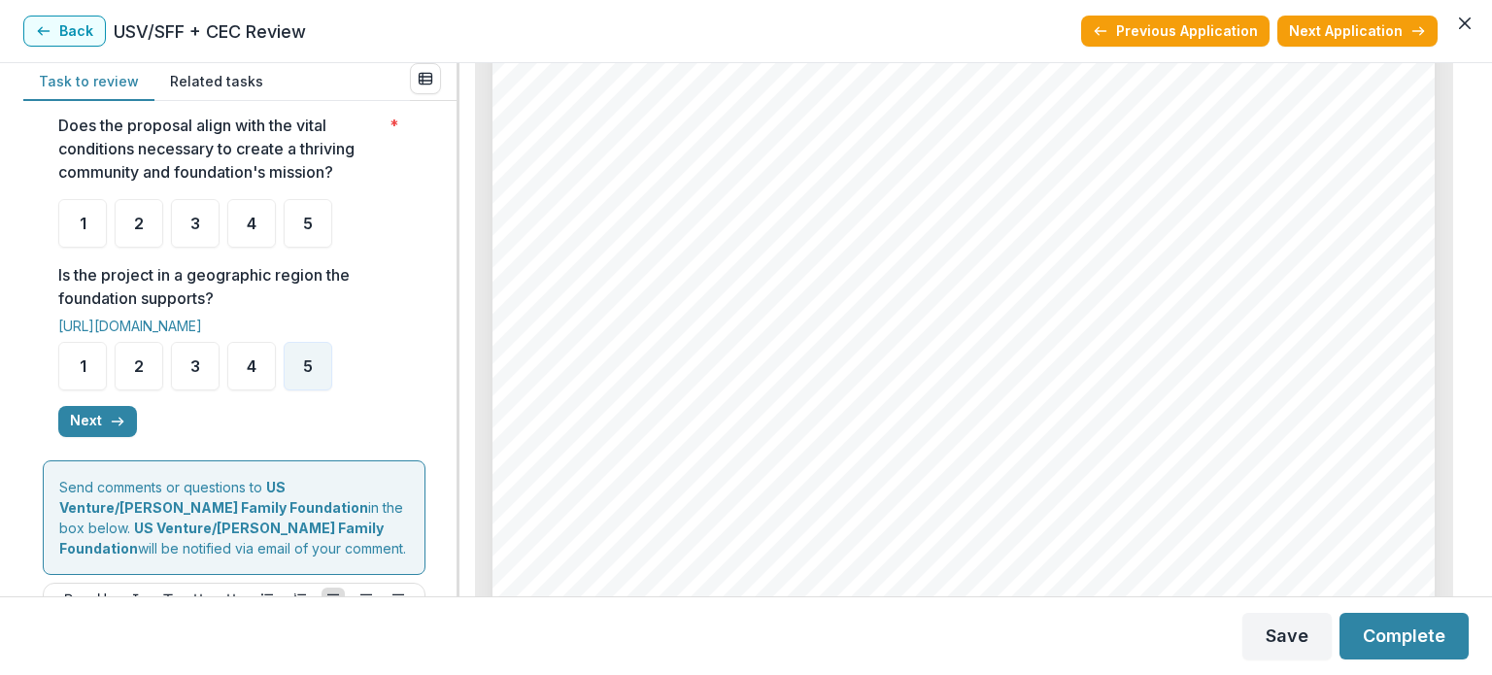
scroll to position [653, 0]
click at [308, 231] on span "5" at bounding box center [308, 224] width 10 height 16
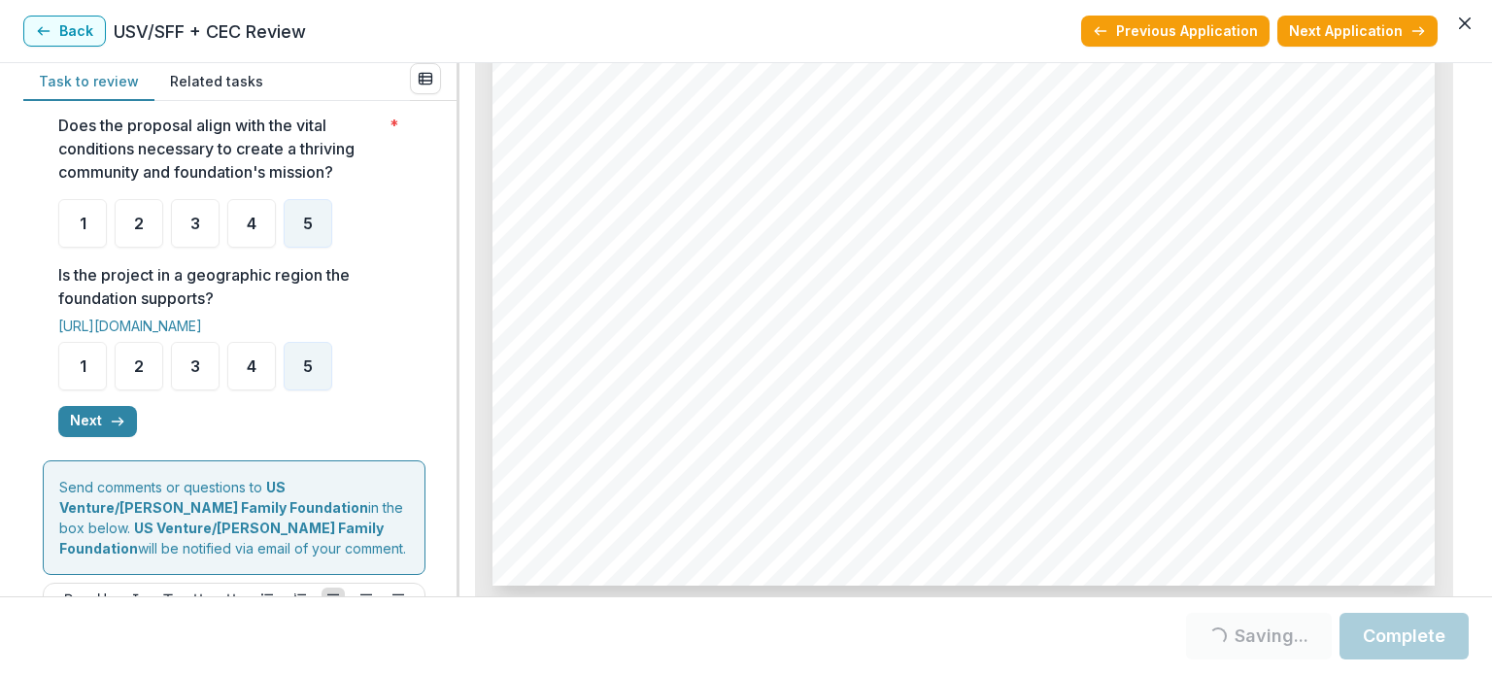
scroll to position [6412, 0]
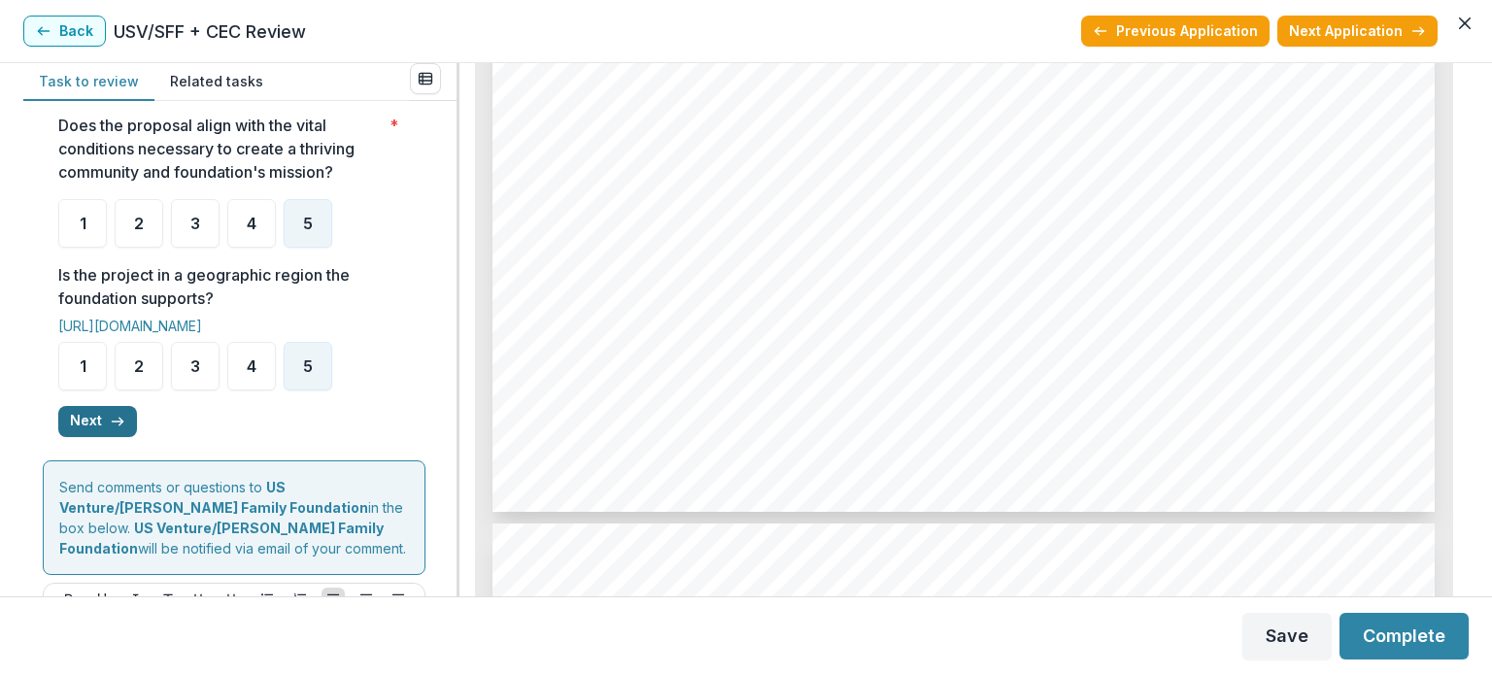
click at [113, 429] on icon "button" at bounding box center [118, 422] width 16 height 16
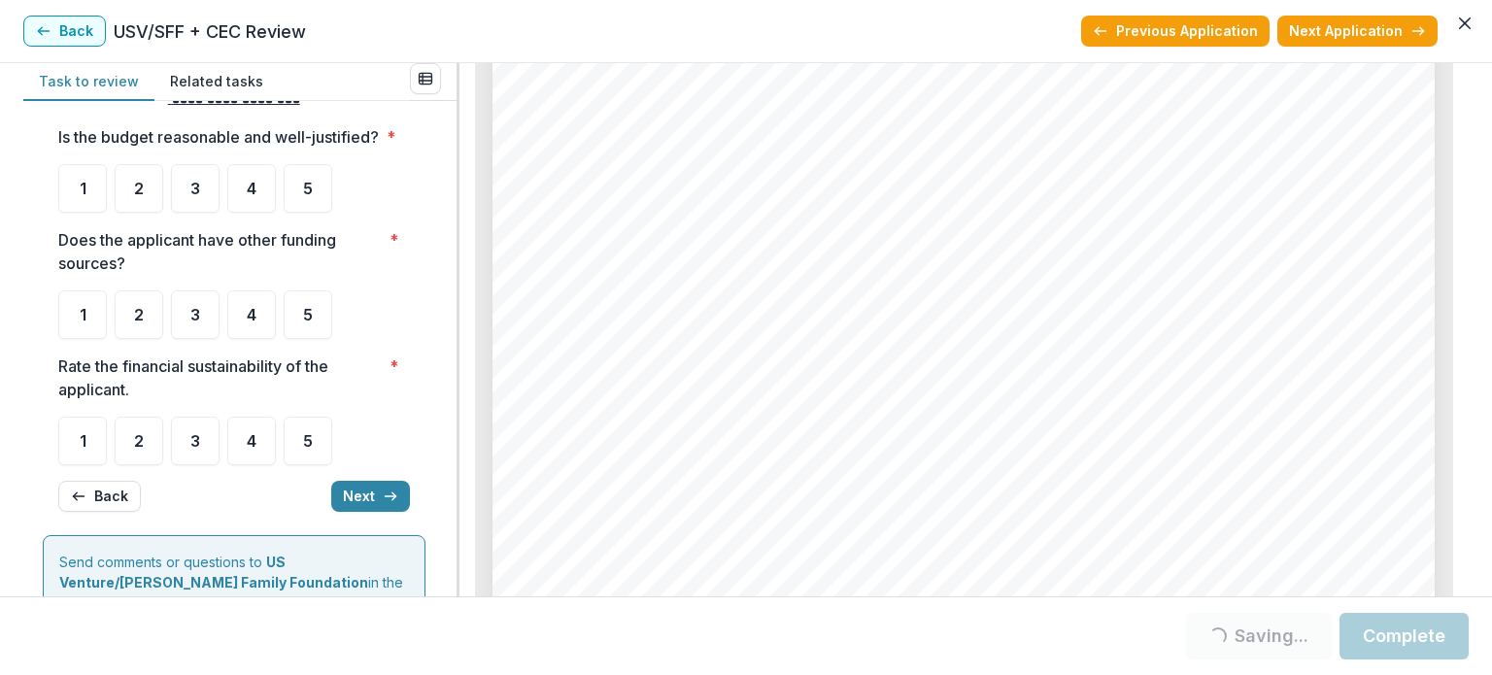
scroll to position [44, 0]
click at [259, 339] on div "4" at bounding box center [251, 317] width 49 height 49
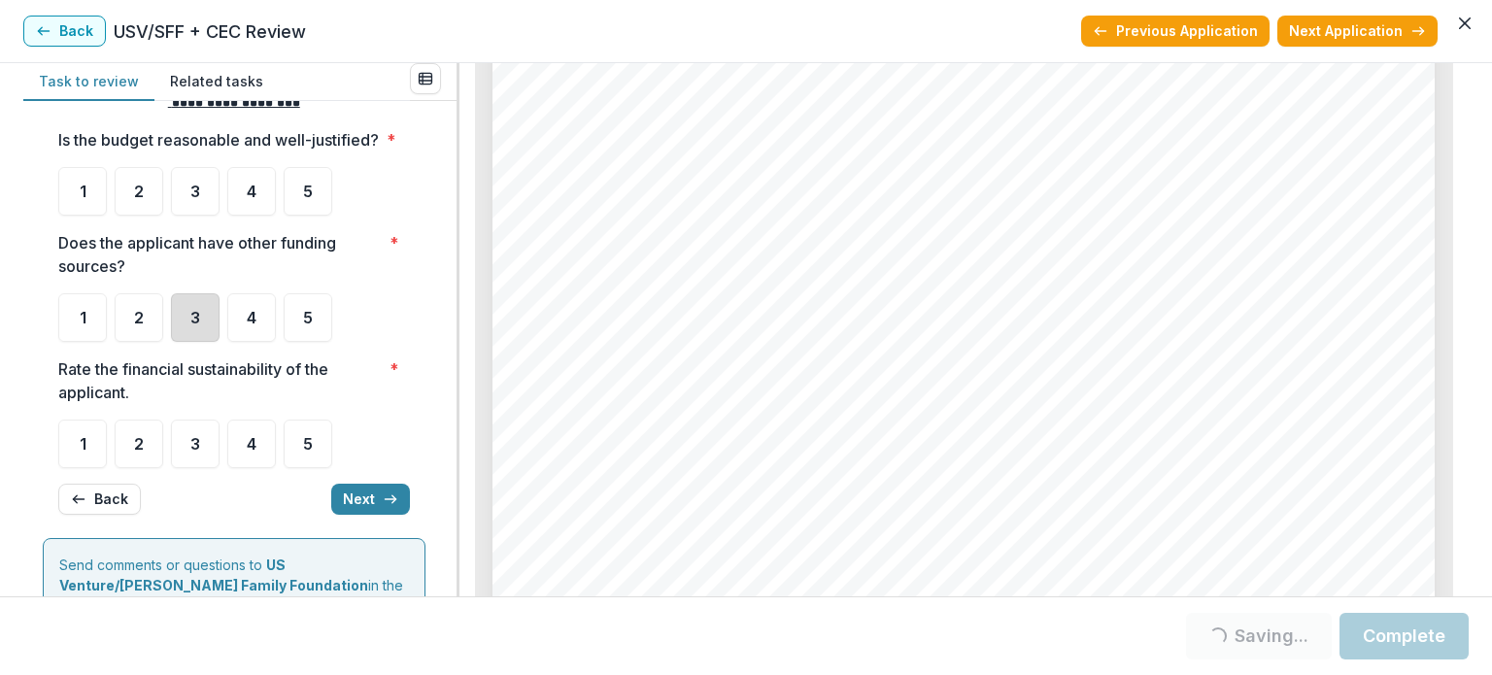
click at [184, 341] on div "3" at bounding box center [195, 317] width 49 height 49
click at [183, 342] on div "3" at bounding box center [195, 317] width 49 height 49
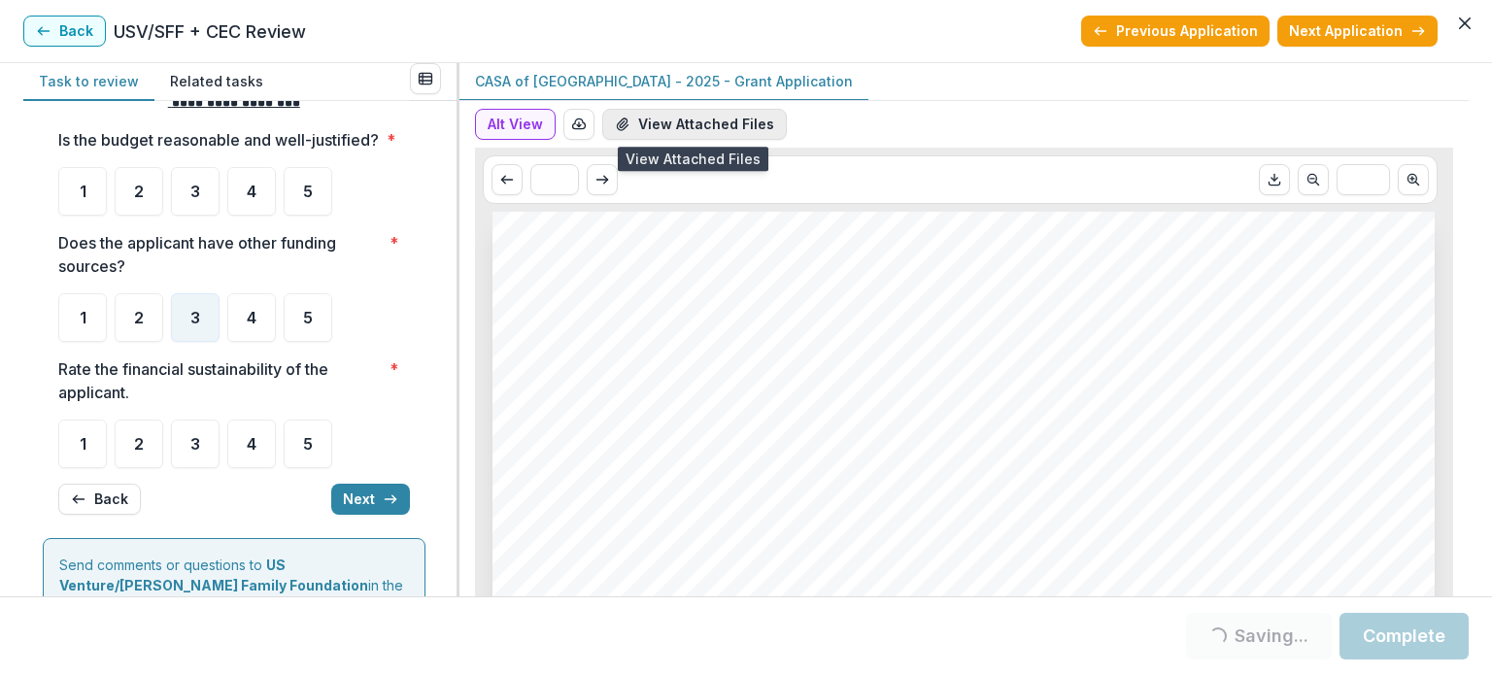
click at [727, 120] on button "View Attached Files" at bounding box center [694, 124] width 185 height 31
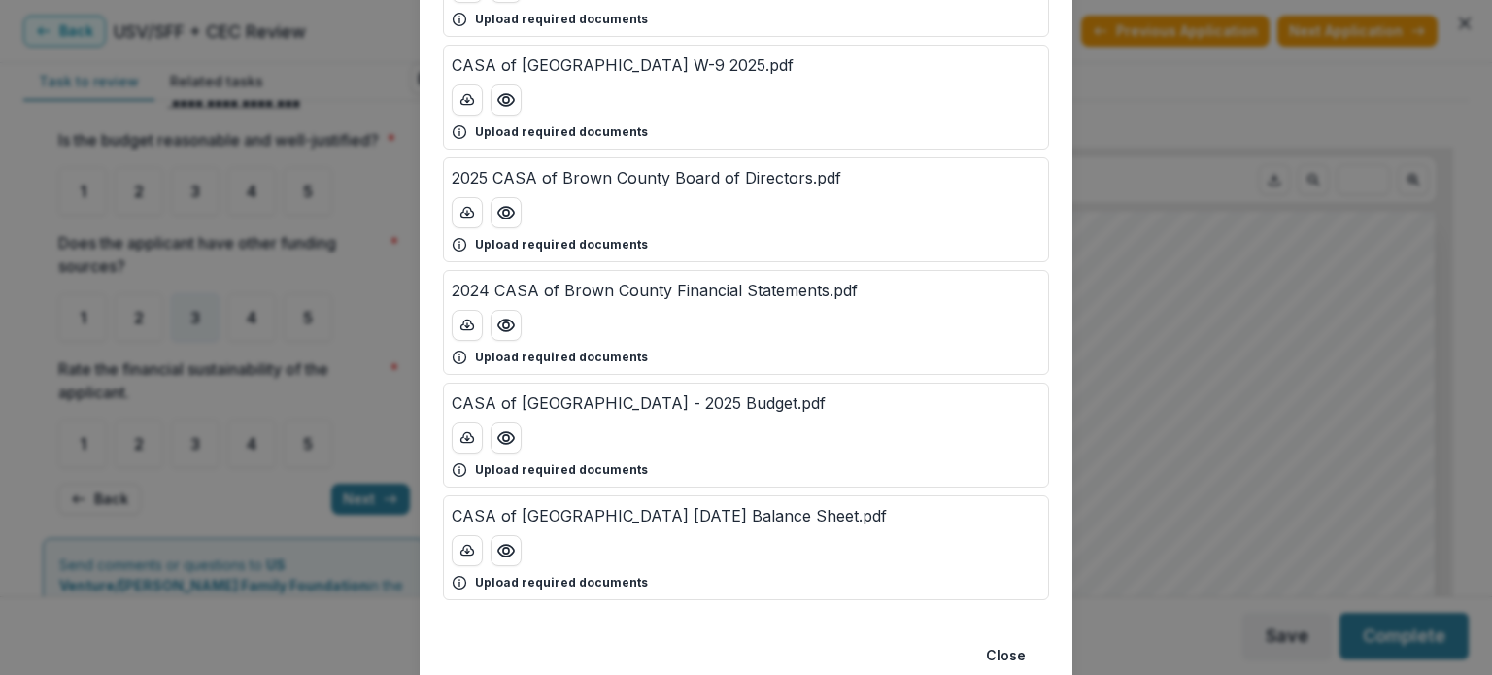
scroll to position [438, 0]
click at [504, 218] on icon "Preview 2025 CASA of Brown County Board of Directors.pdf" at bounding box center [505, 211] width 19 height 19
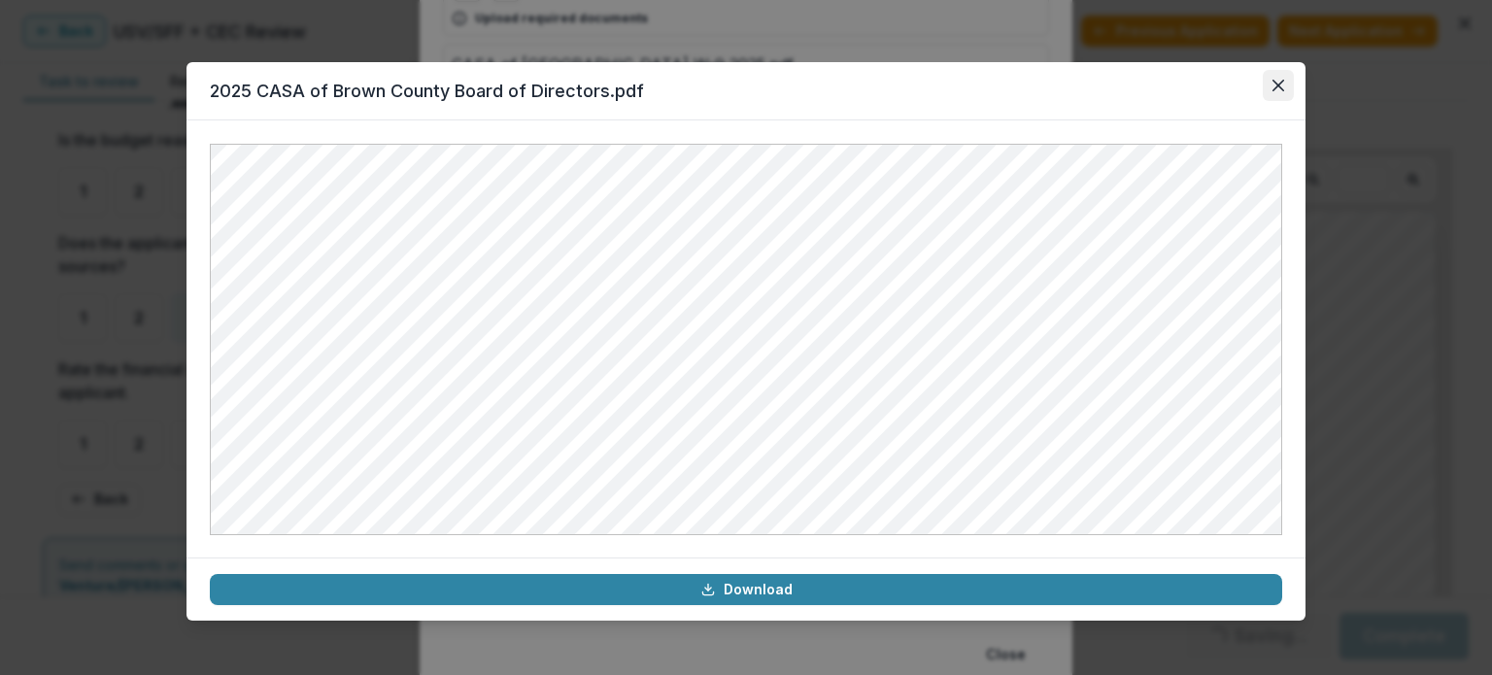
click at [1284, 91] on button "Close" at bounding box center [1278, 85] width 31 height 31
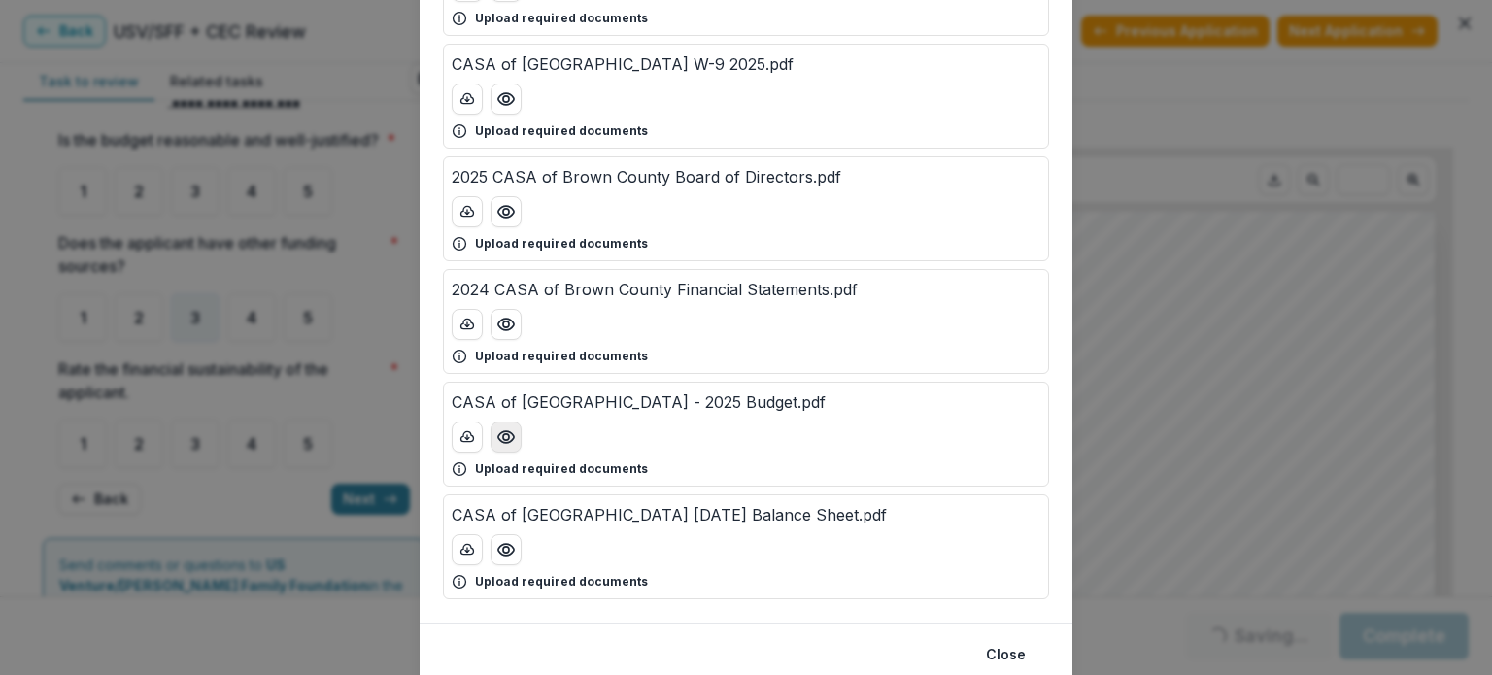
click at [512, 433] on icon "Preview CASA of Brown County - 2025 Budget.pdf" at bounding box center [505, 437] width 19 height 19
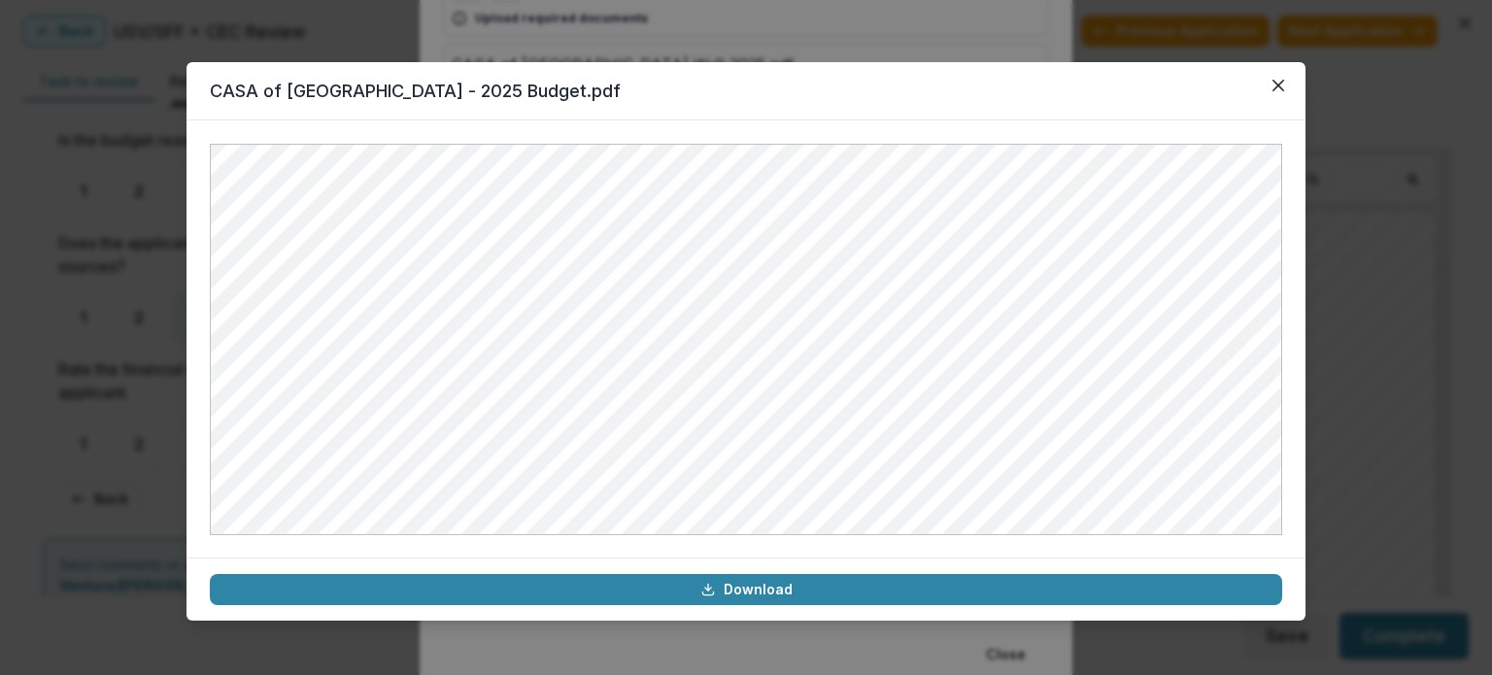
click at [1399, 207] on div "CASA of [GEOGRAPHIC_DATA] - 2025 Budget.pdf Download" at bounding box center [746, 337] width 1492 height 675
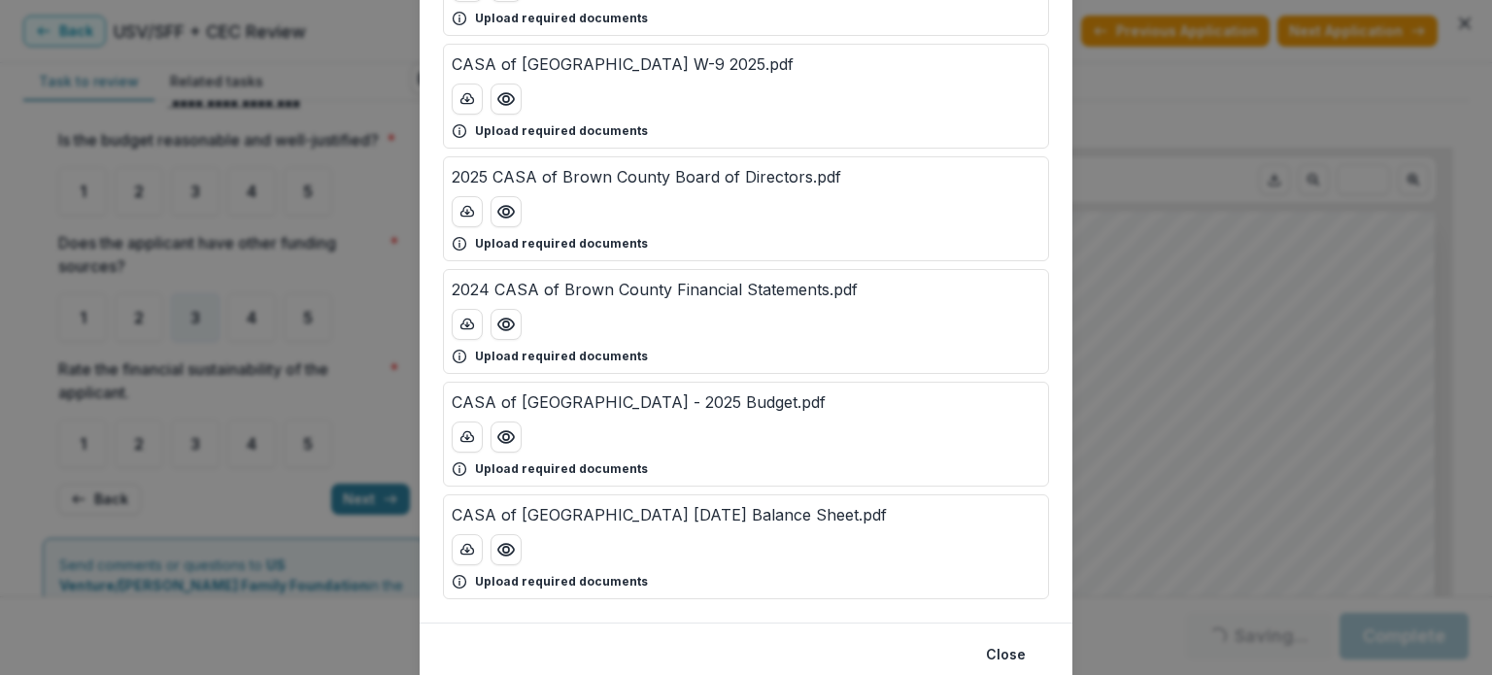
click at [1233, 360] on div "Attached Files 2024 CASA of [GEOGRAPHIC_DATA] 990.pdf Upload required documents…" at bounding box center [746, 337] width 1492 height 675
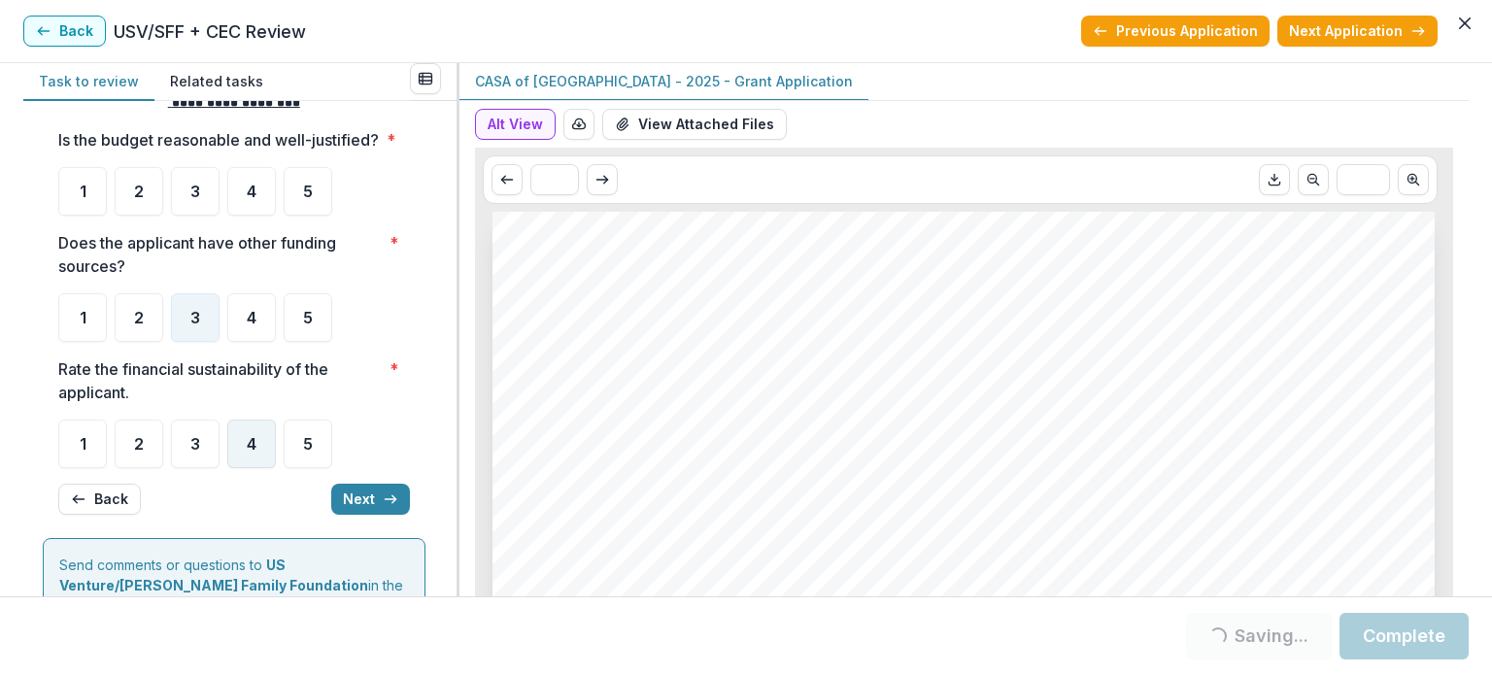
click at [242, 462] on div "4" at bounding box center [251, 444] width 49 height 49
click at [240, 205] on div "4" at bounding box center [251, 191] width 49 height 49
click at [248, 199] on span "4" at bounding box center [252, 192] width 10 height 16
click at [354, 511] on button "Next" at bounding box center [370, 499] width 79 height 31
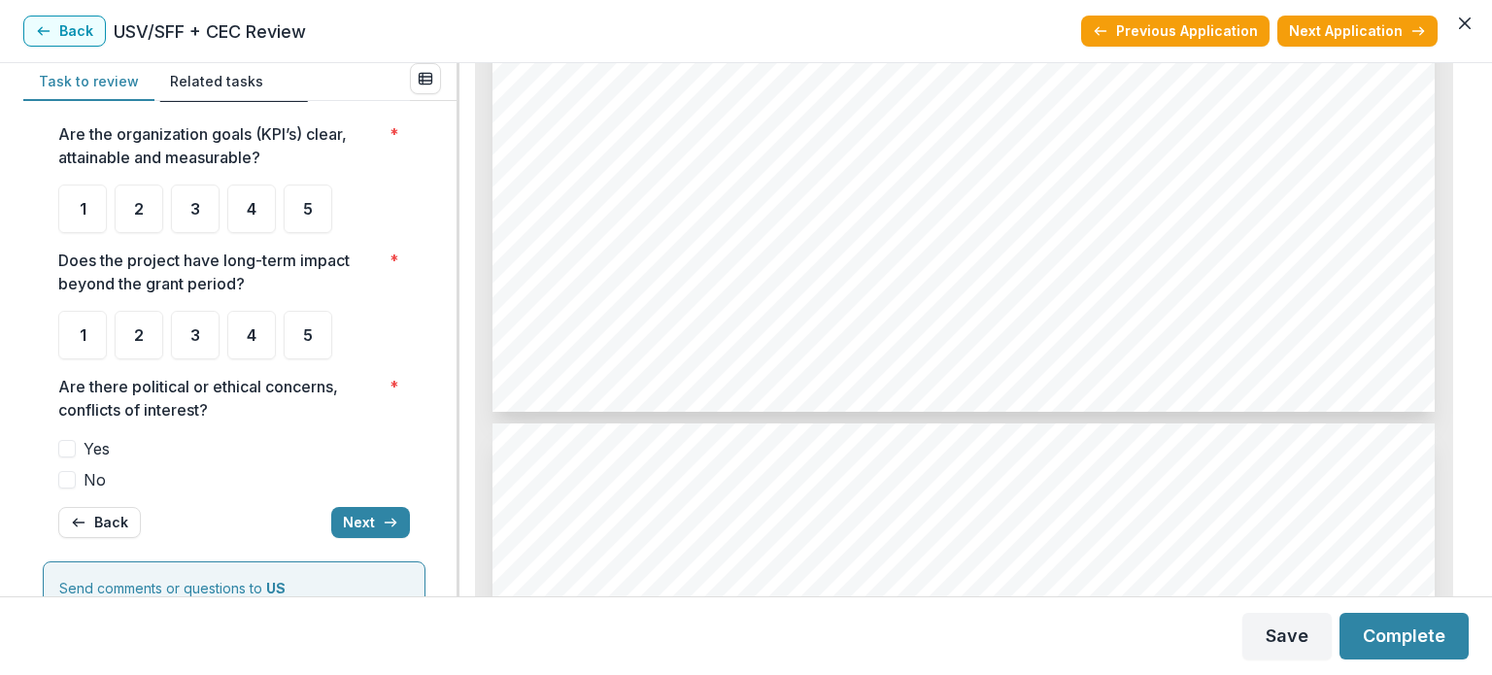
scroll to position [6513, 0]
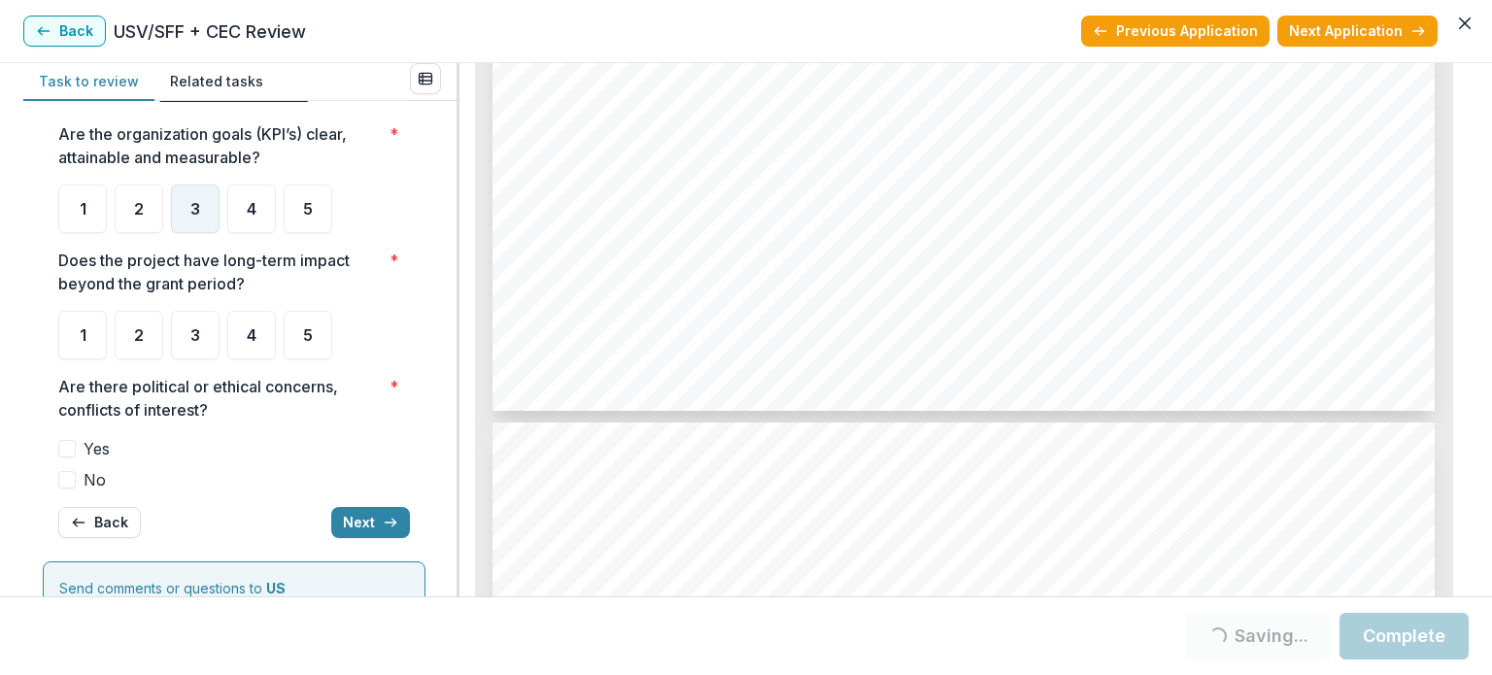
click at [183, 213] on div "3" at bounding box center [195, 209] width 49 height 49
click at [193, 208] on span "3" at bounding box center [195, 209] width 10 height 16
click at [308, 338] on span "5" at bounding box center [308, 335] width 10 height 16
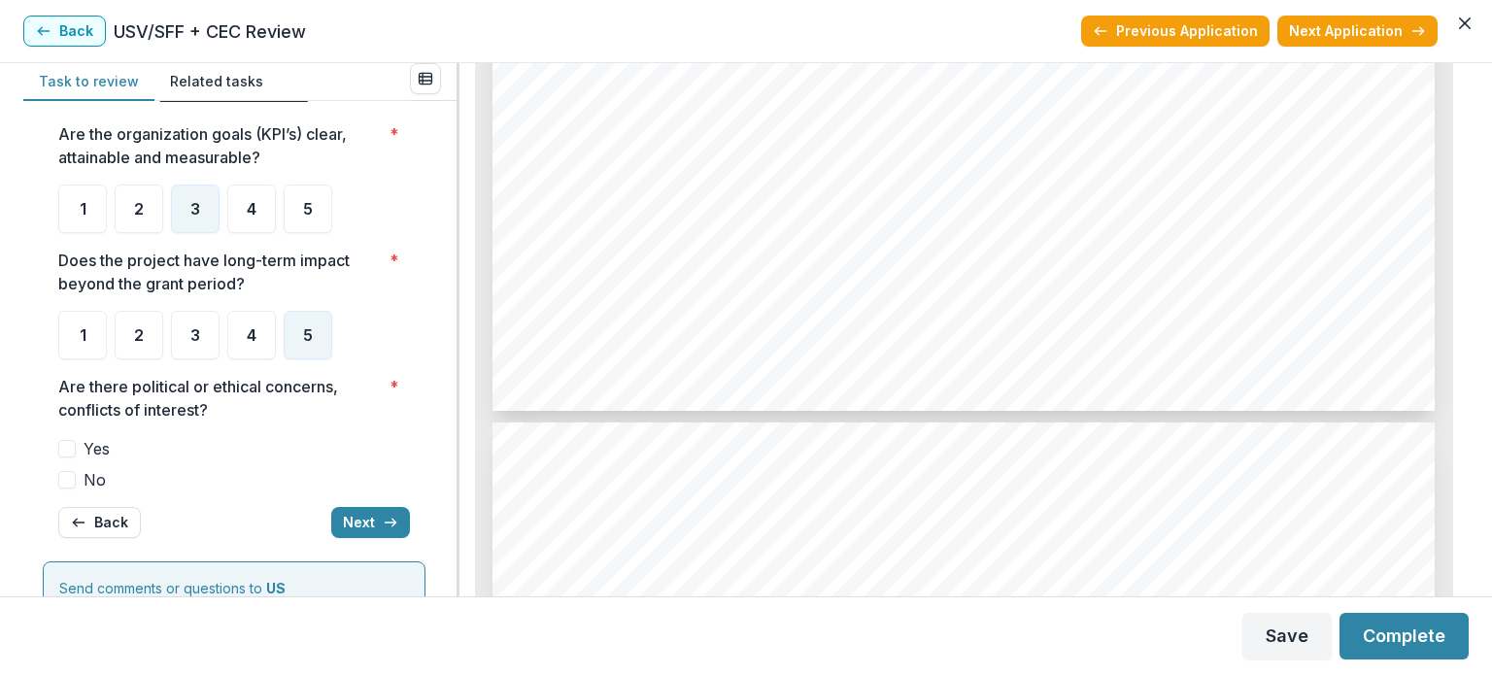
click at [91, 481] on span "No" at bounding box center [95, 479] width 22 height 23
click at [365, 514] on button "Next" at bounding box center [370, 522] width 79 height 31
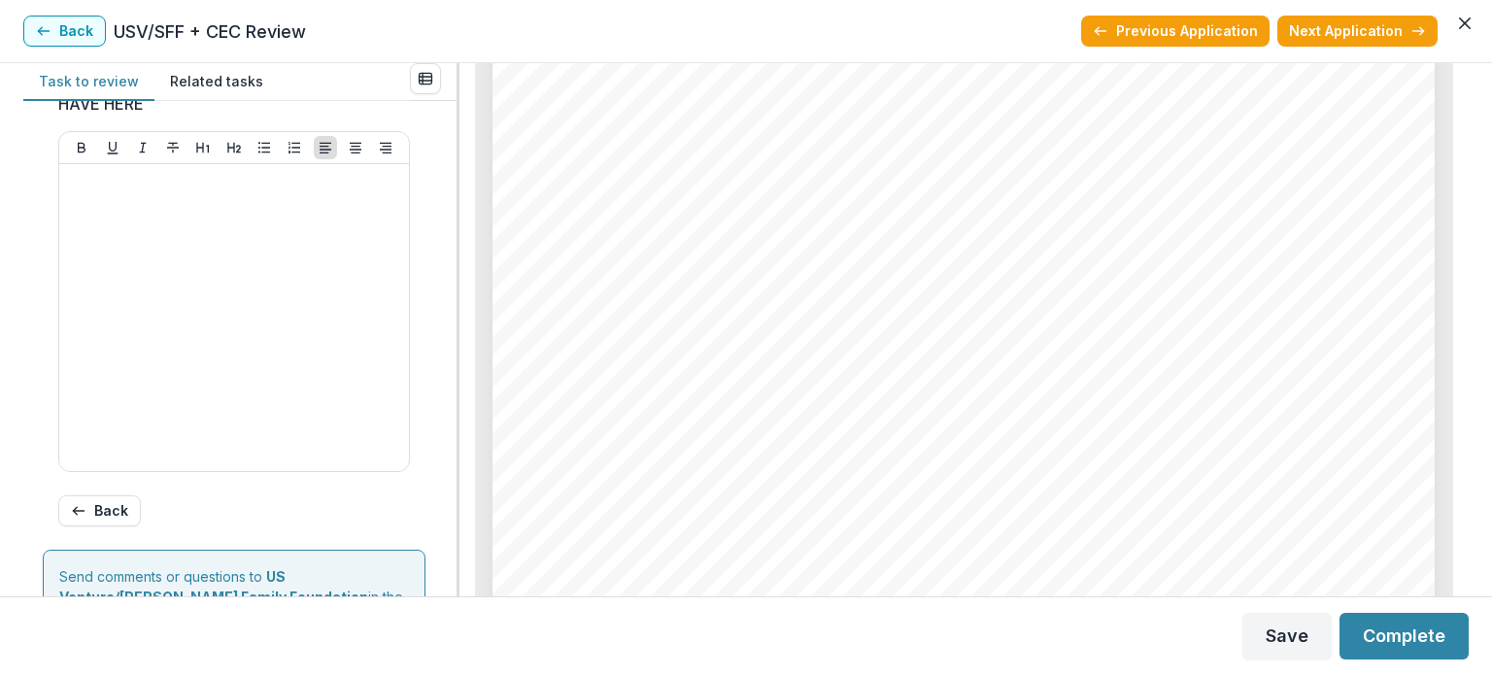
scroll to position [0, 0]
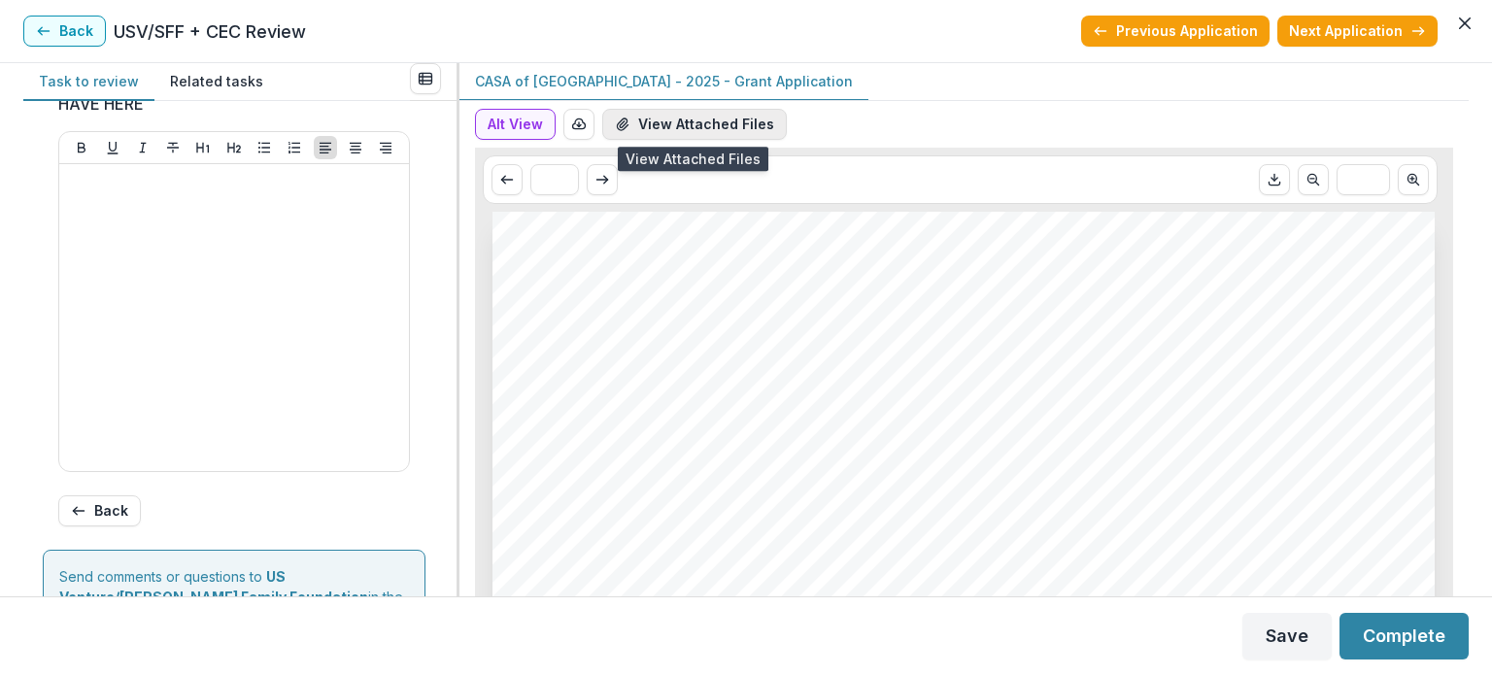
click at [664, 126] on button "View Attached Files" at bounding box center [694, 124] width 185 height 31
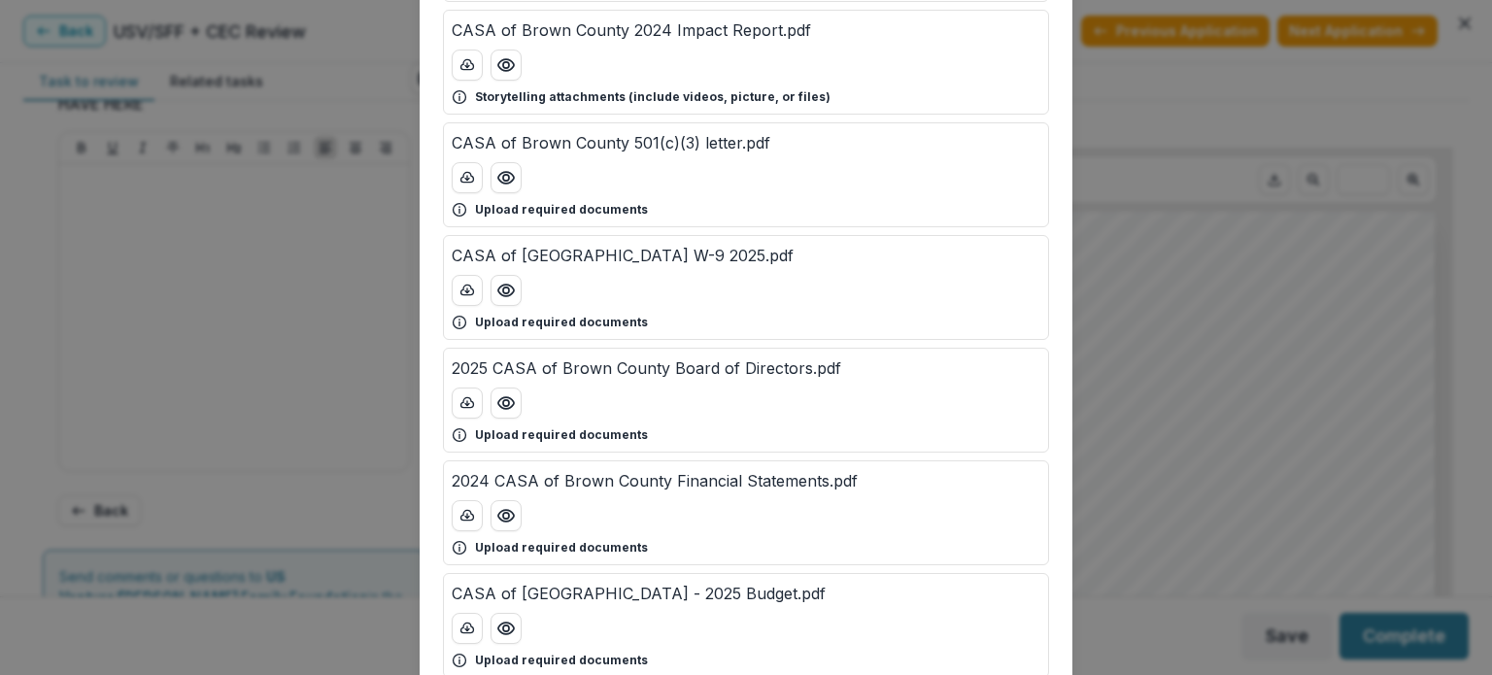
scroll to position [507, 0]
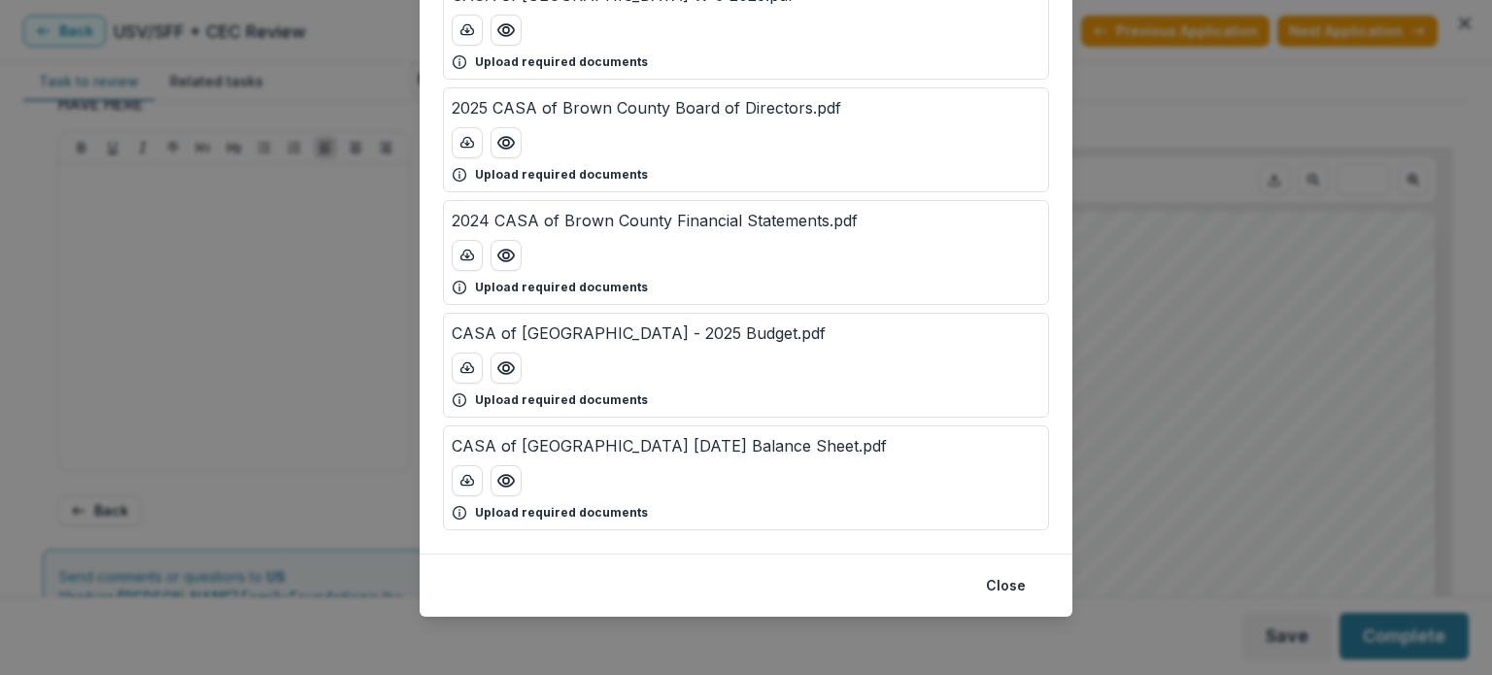
click at [1131, 449] on div "Attached Files 2024 CASA of [GEOGRAPHIC_DATA] 990.pdf Upload required documents…" at bounding box center [746, 337] width 1492 height 675
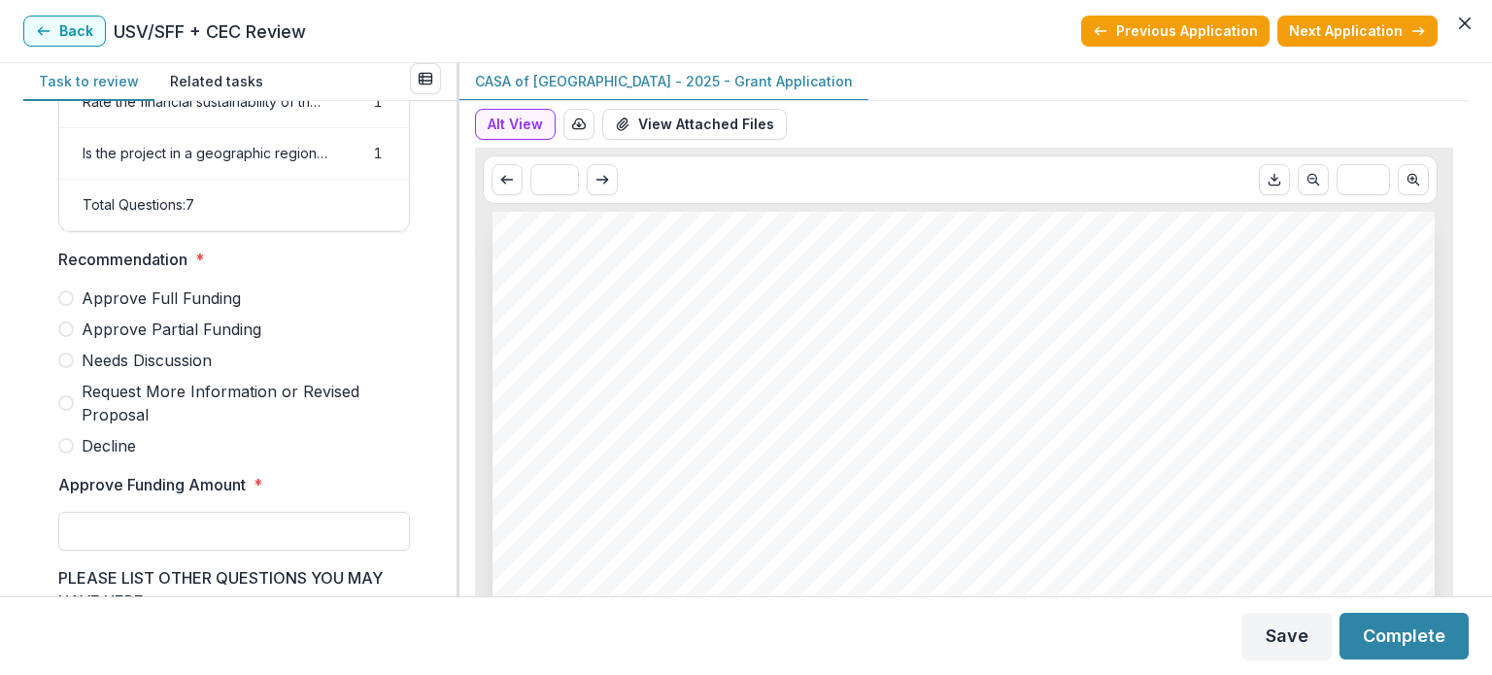
scroll to position [399, 0]
click at [164, 328] on div "Approve Full Funding Approve Partial Funding Needs Discussion Request More Info…" at bounding box center [234, 373] width 352 height 171
click at [130, 339] on span "Approve Partial Funding" at bounding box center [172, 330] width 180 height 23
click at [101, 537] on input "Approve Funding Amount *" at bounding box center [234, 532] width 352 height 39
type input "*******"
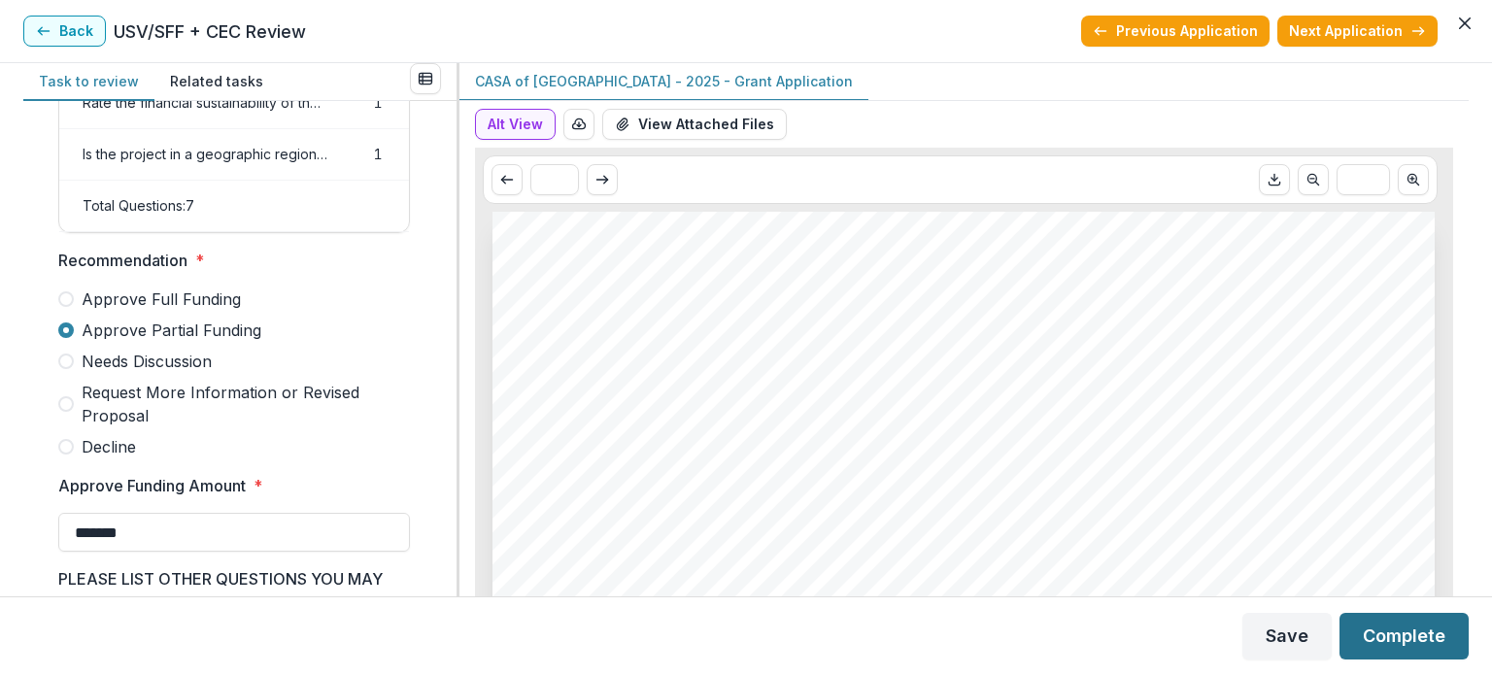
click at [1414, 645] on button "Complete" at bounding box center [1404, 636] width 129 height 47
